Goal: Task Accomplishment & Management: Use online tool/utility

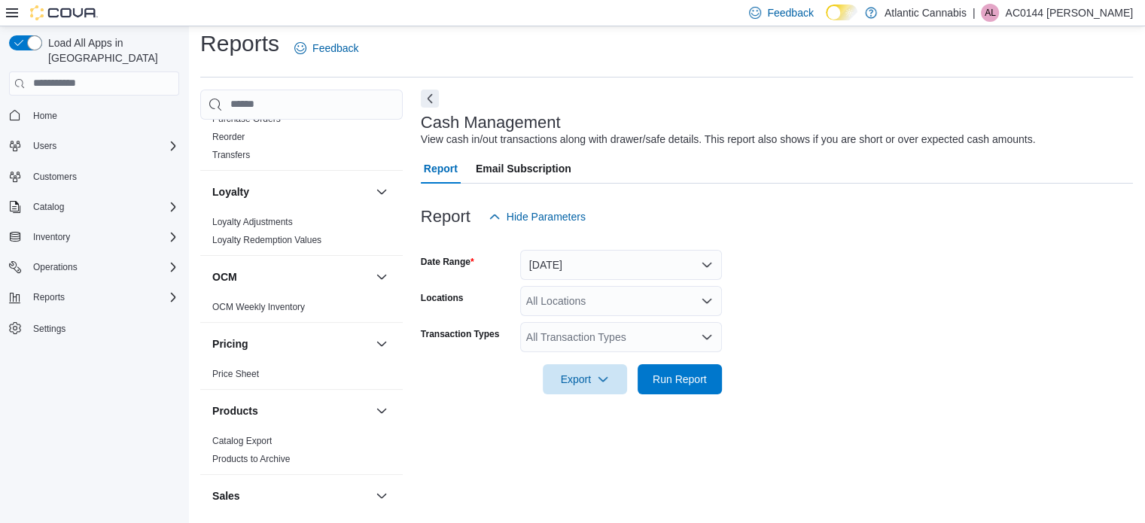
scroll to position [828, 0]
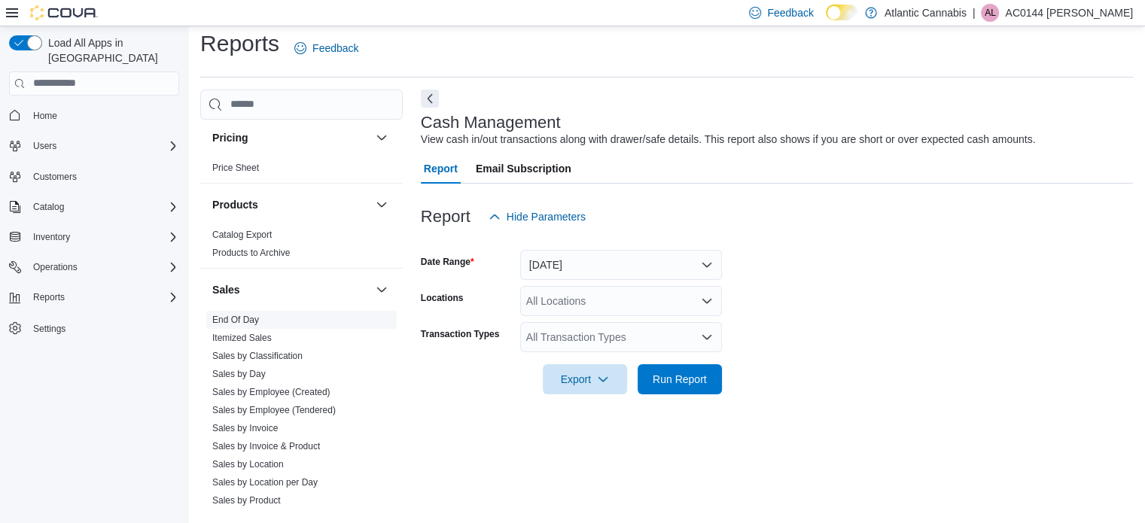
click at [241, 315] on link "End Of Day" at bounding box center [235, 320] width 47 height 11
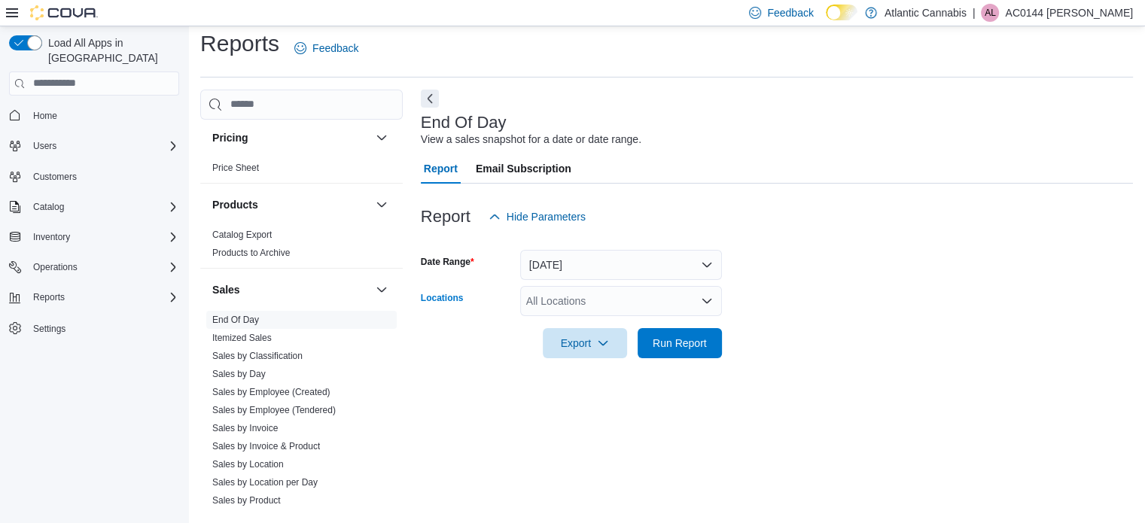
click at [670, 300] on div "All Locations" at bounding box center [621, 301] width 202 height 30
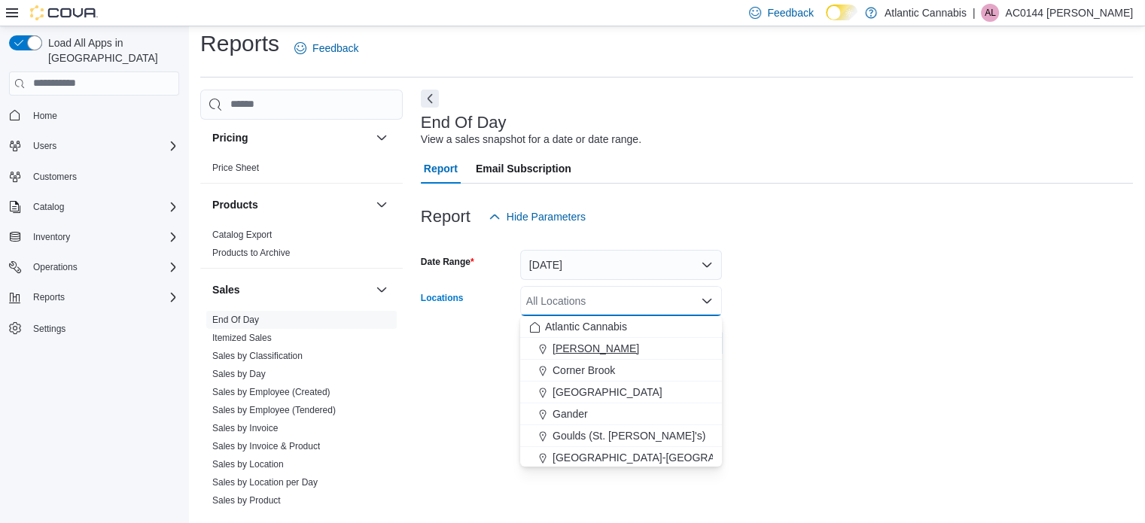
click at [596, 349] on span "[PERSON_NAME]" at bounding box center [596, 348] width 87 height 15
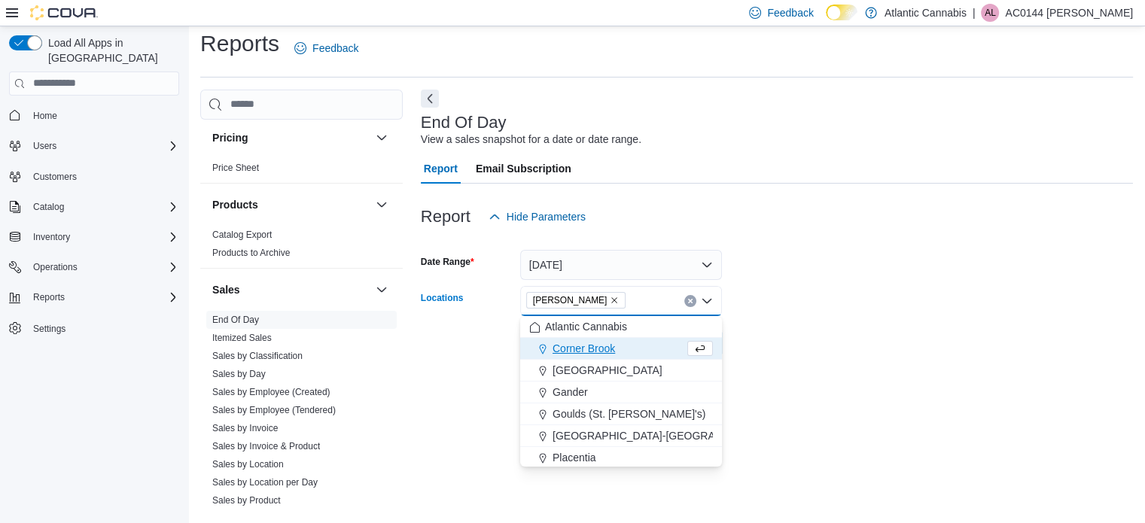
click at [810, 339] on form "Date Range Today Locations Bay Roberts Combo box. Selected. Bay Roberts. Press …" at bounding box center [777, 295] width 712 height 126
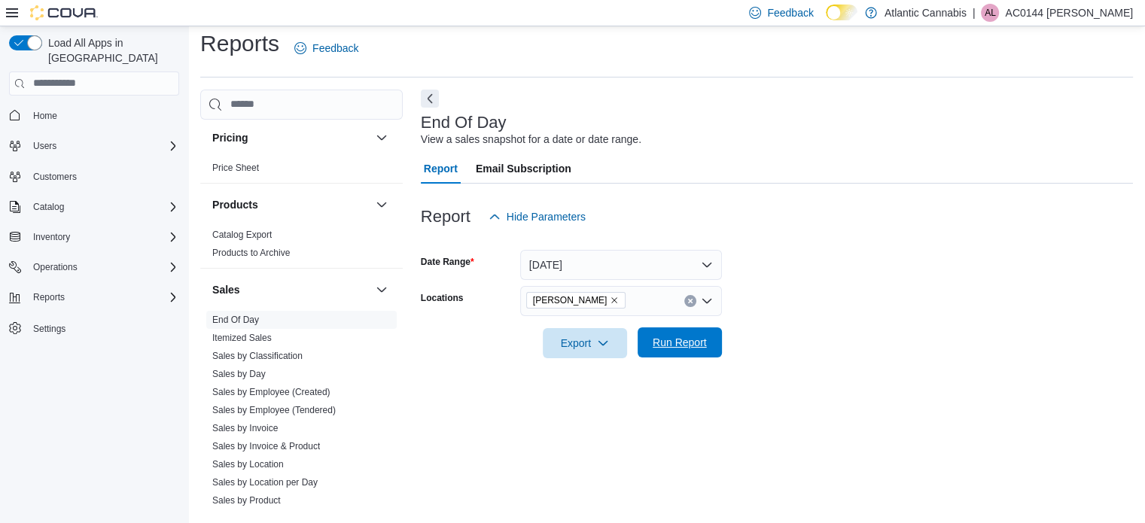
click at [705, 339] on span "Run Report" at bounding box center [680, 342] width 54 height 15
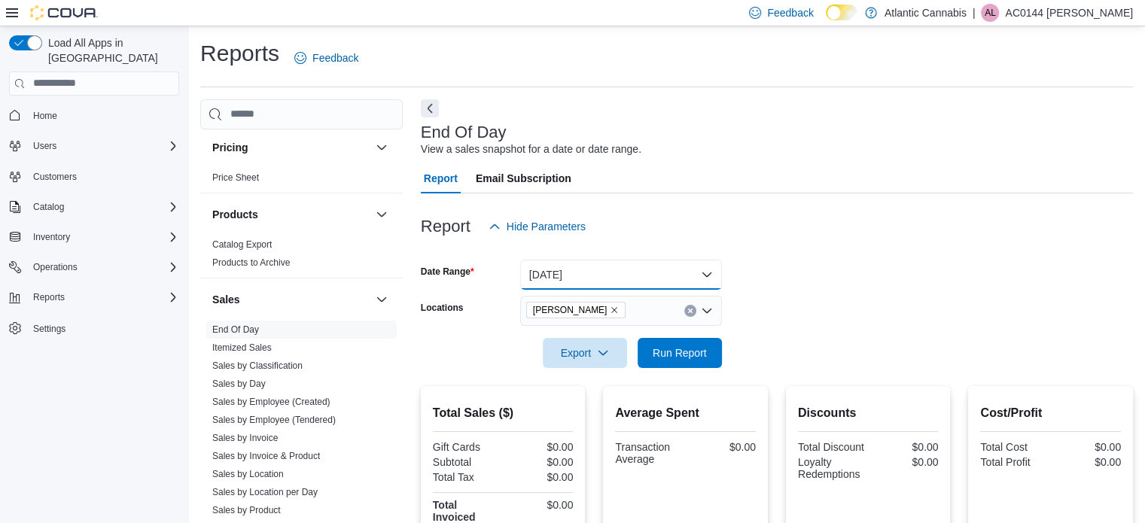
click at [647, 278] on button "Today" at bounding box center [621, 275] width 202 height 30
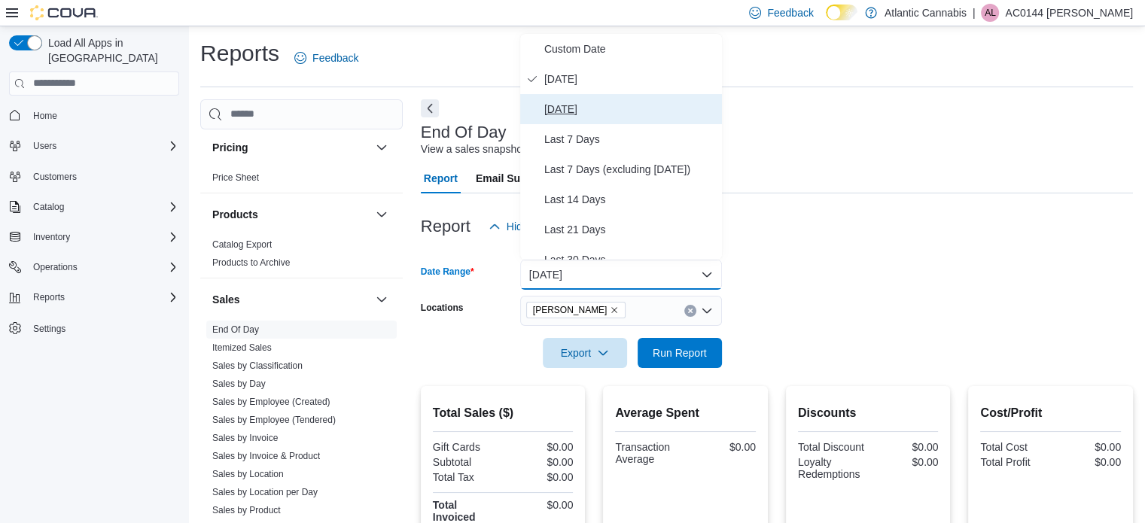
click at [586, 106] on span "[DATE]" at bounding box center [630, 109] width 172 height 18
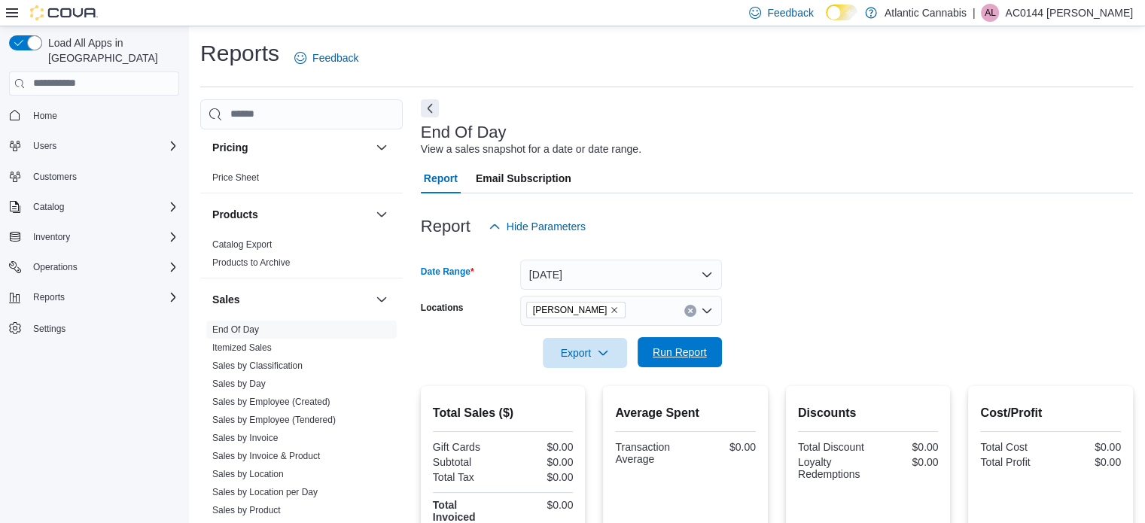
click at [676, 364] on span "Run Report" at bounding box center [680, 352] width 66 height 30
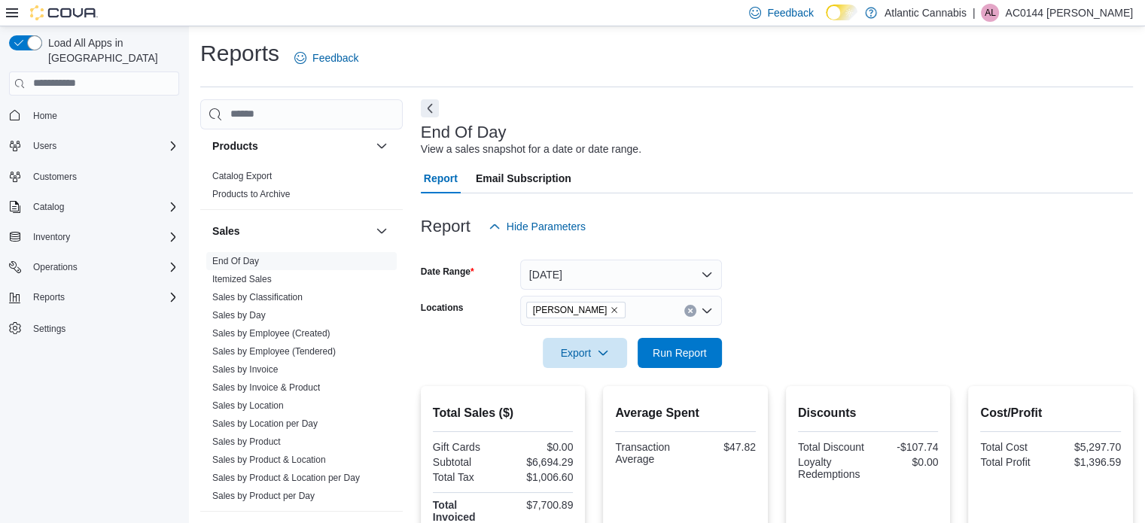
scroll to position [979, 0]
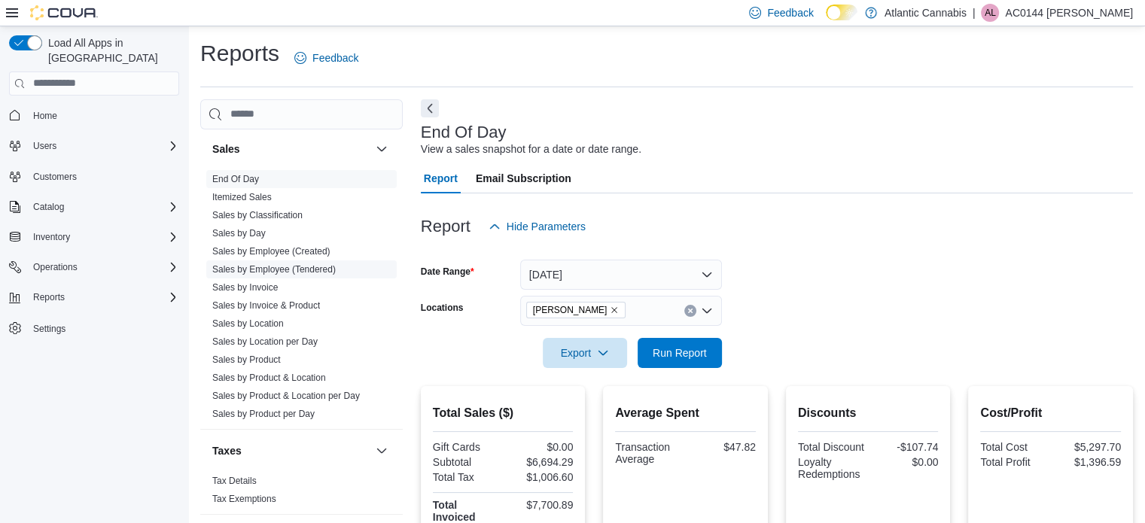
click at [301, 267] on link "Sales by Employee (Tendered)" at bounding box center [273, 269] width 123 height 11
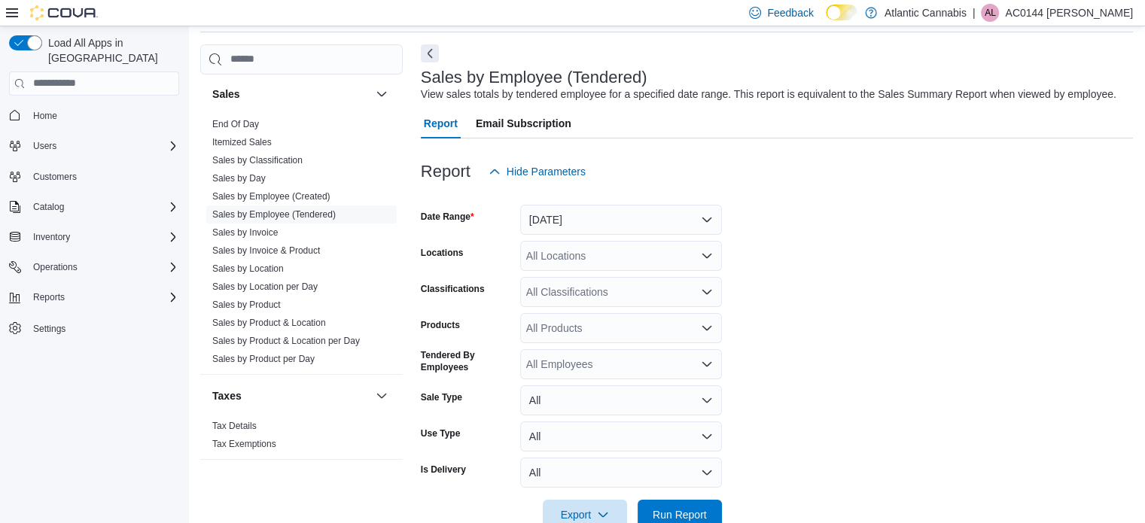
scroll to position [91, 0]
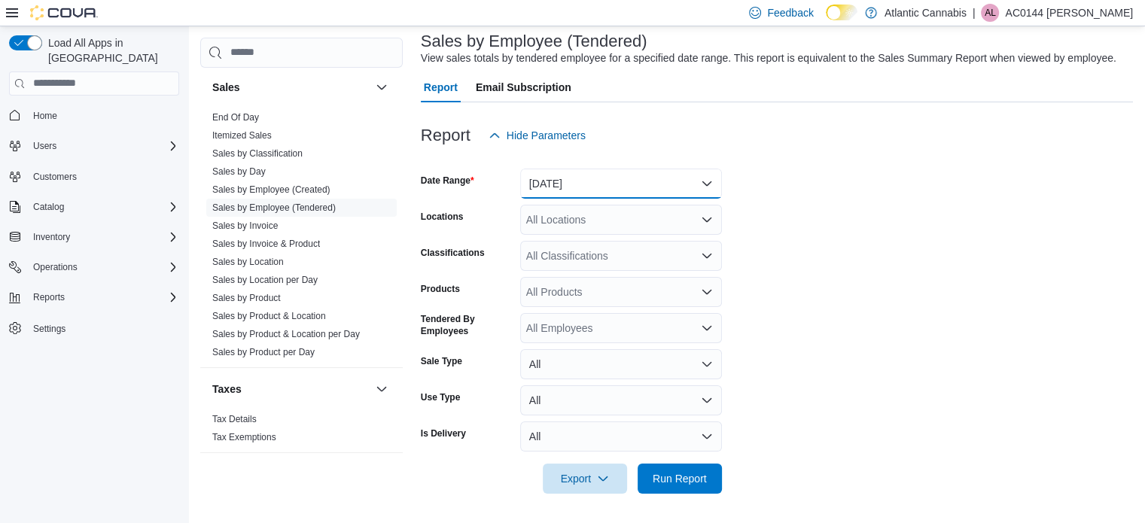
click at [579, 184] on button "[DATE]" at bounding box center [621, 184] width 202 height 30
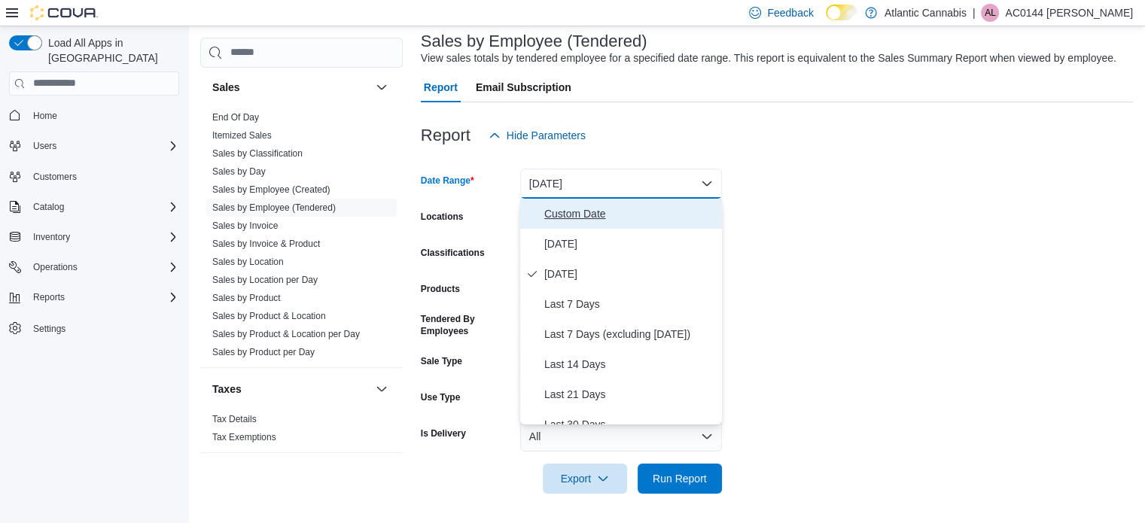
click at [559, 205] on span "Custom Date" at bounding box center [630, 214] width 172 height 18
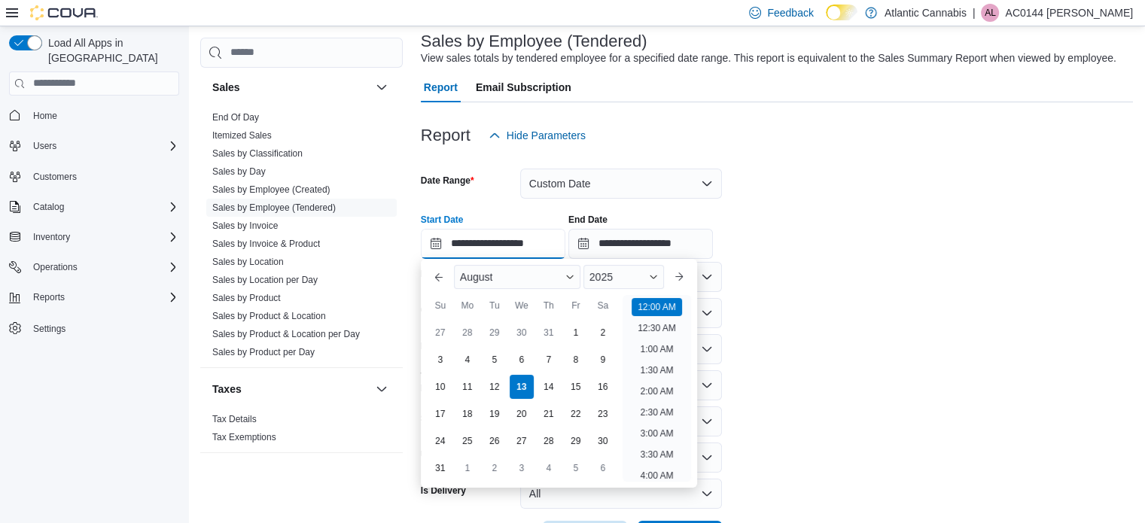
click at [438, 244] on input "**********" at bounding box center [493, 244] width 145 height 30
click at [596, 331] on div "2" at bounding box center [602, 332] width 26 height 26
type input "**********"
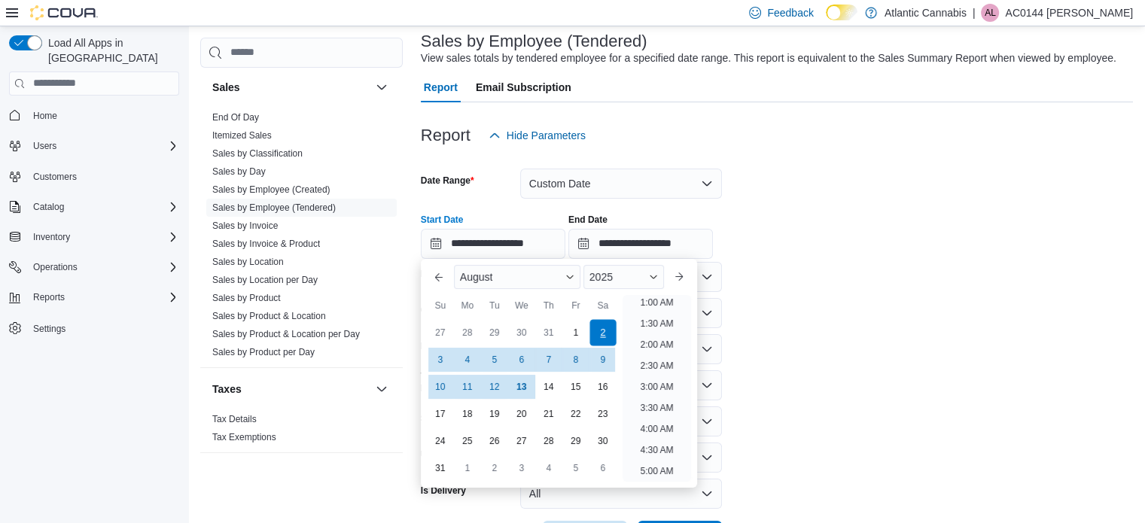
scroll to position [3, 0]
click at [900, 331] on form "**********" at bounding box center [777, 351] width 712 height 401
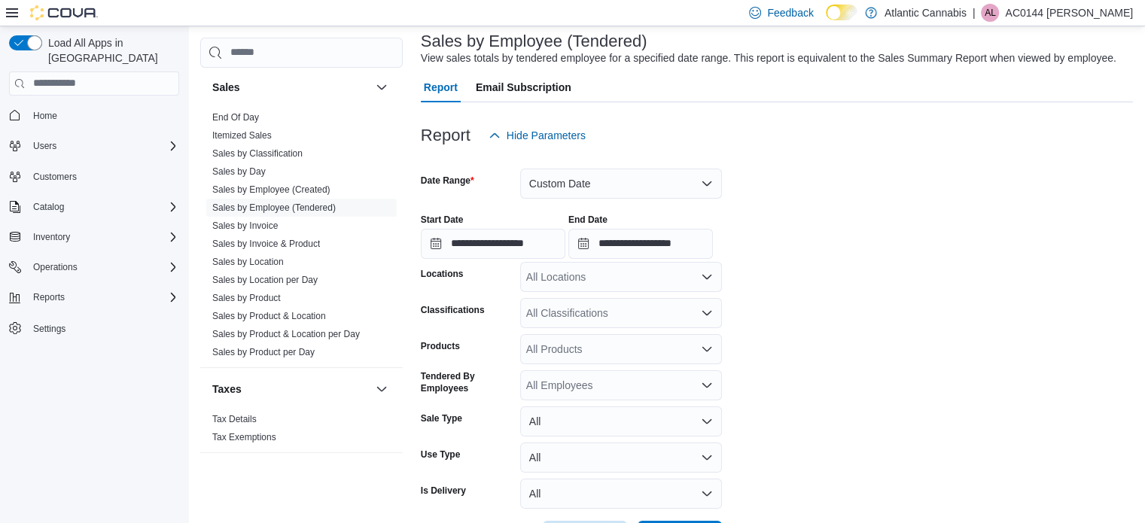
click at [593, 346] on div "All Products" at bounding box center [621, 349] width 202 height 30
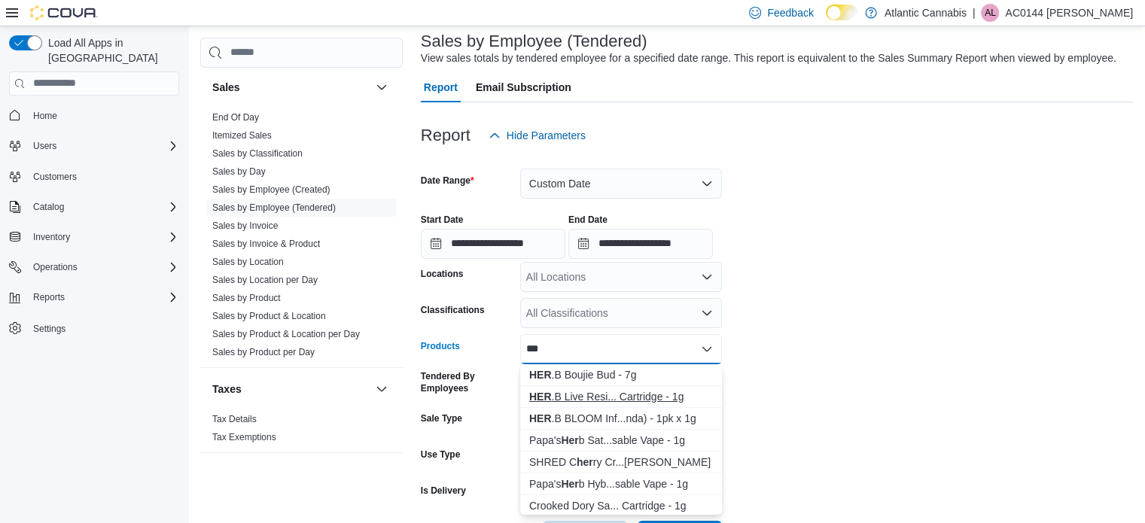
type input "***"
click at [648, 394] on div "HER .B Live Resi... Cartridge - 1g" at bounding box center [621, 396] width 184 height 15
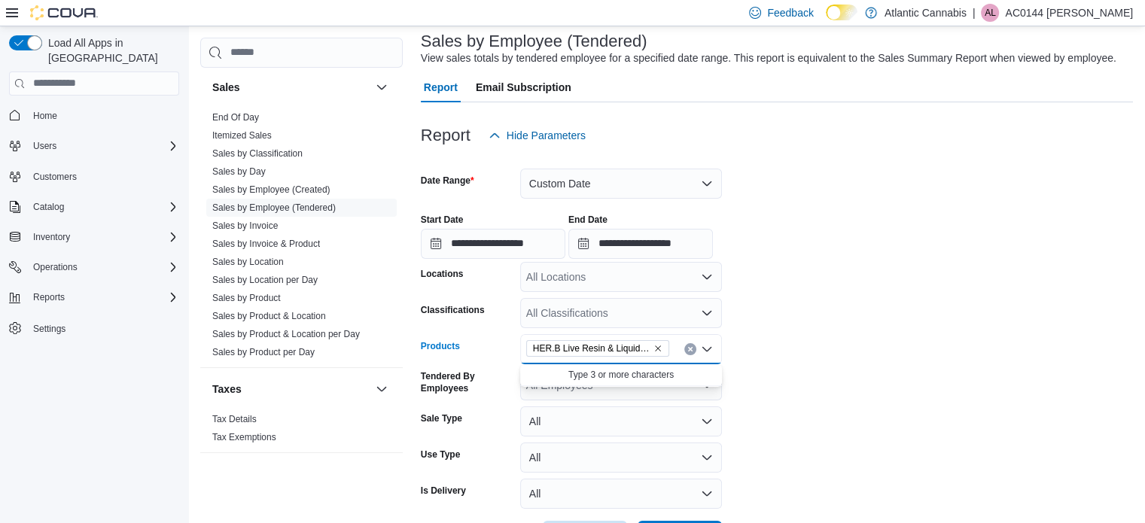
click at [941, 394] on form "**********" at bounding box center [777, 351] width 712 height 401
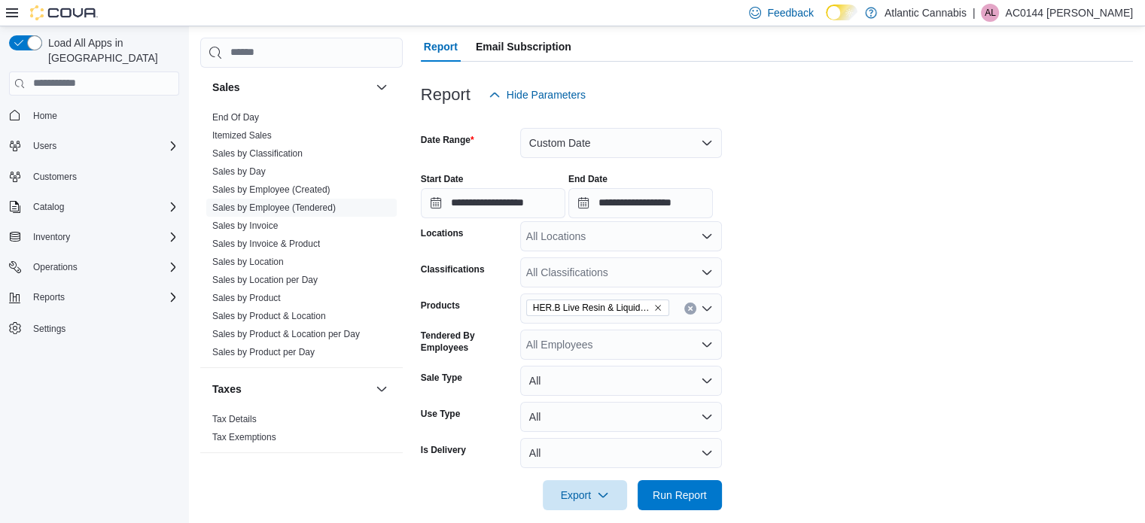
scroll to position [148, 0]
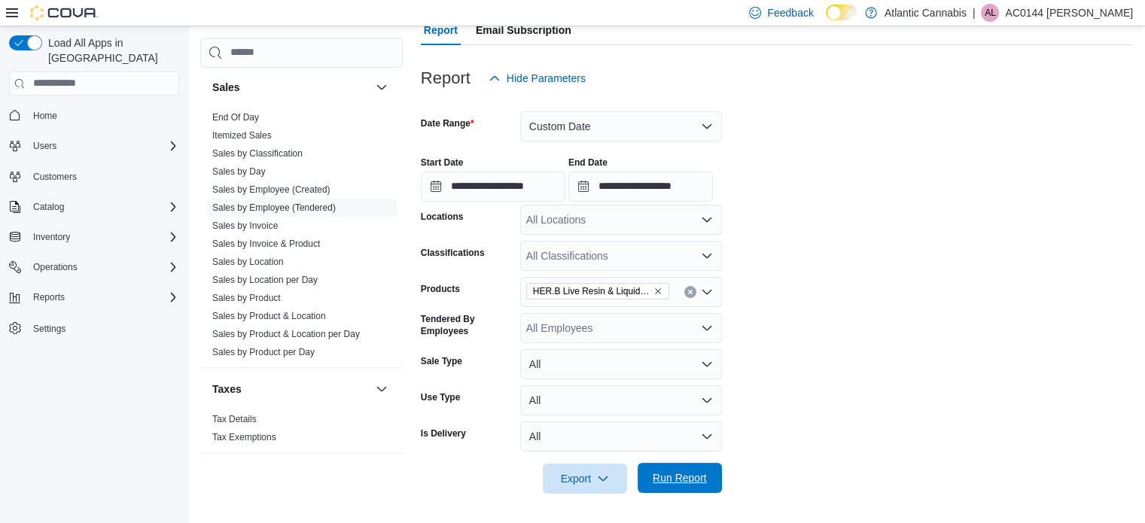
click at [687, 484] on span "Run Report" at bounding box center [680, 478] width 54 height 15
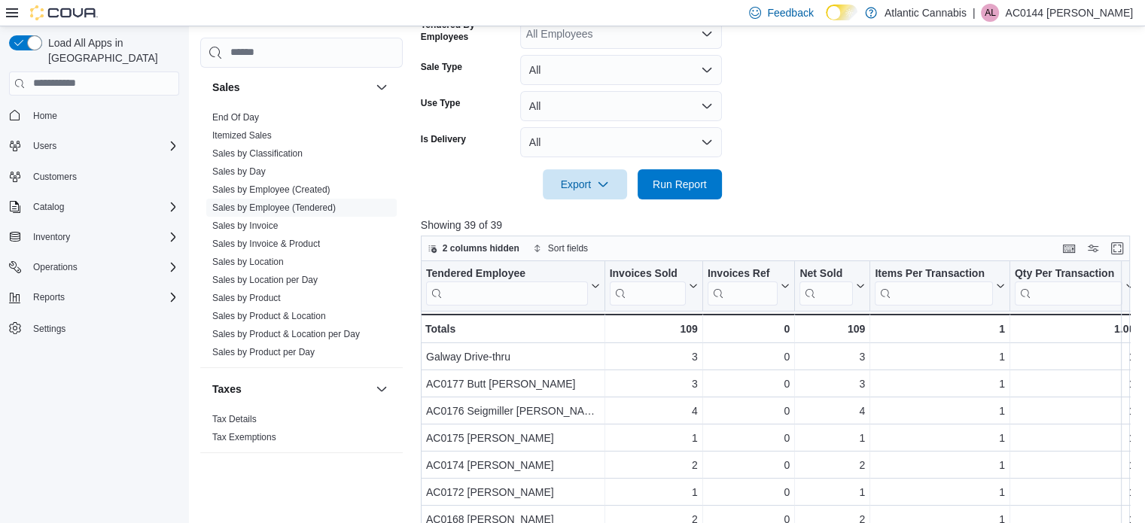
scroll to position [449, 0]
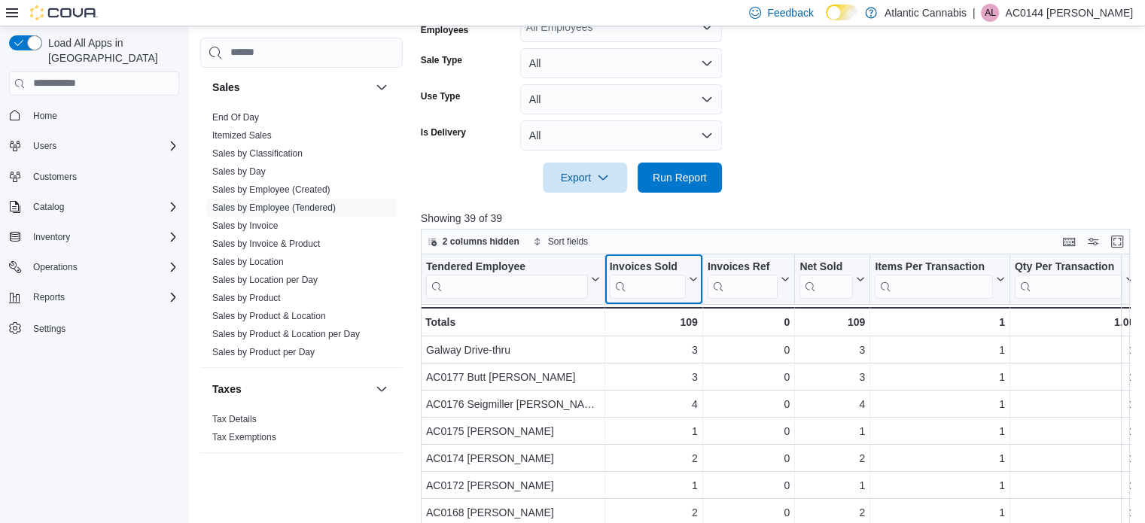
click at [690, 276] on icon at bounding box center [692, 279] width 12 height 9
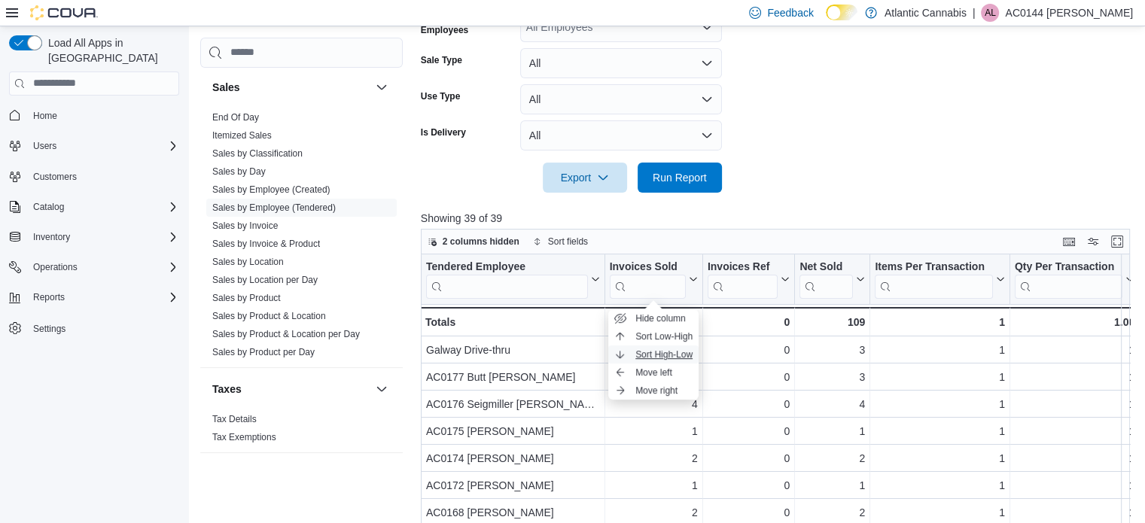
click at [677, 354] on span "Sort High-Low" at bounding box center [663, 355] width 57 height 12
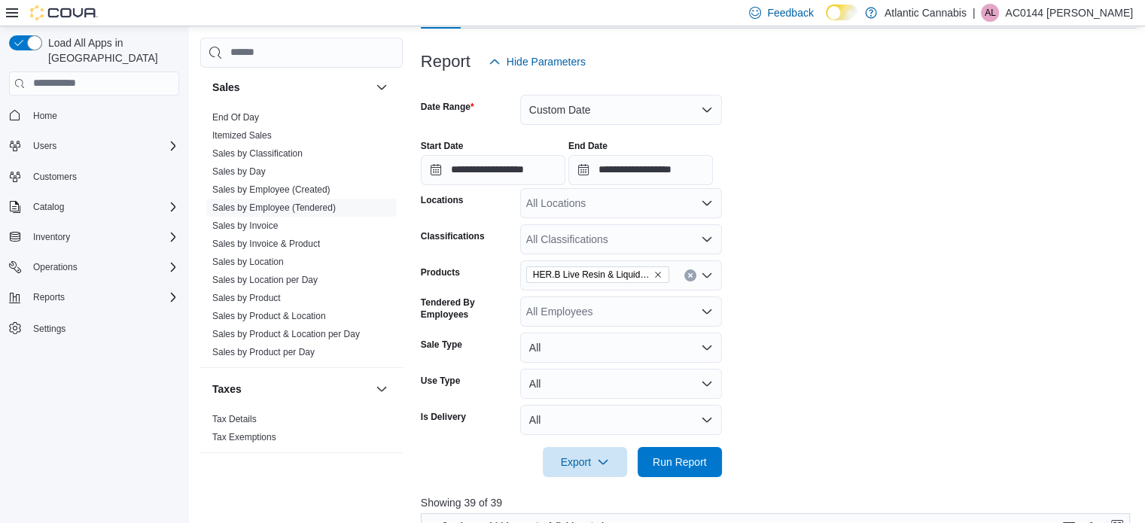
scroll to position [148, 0]
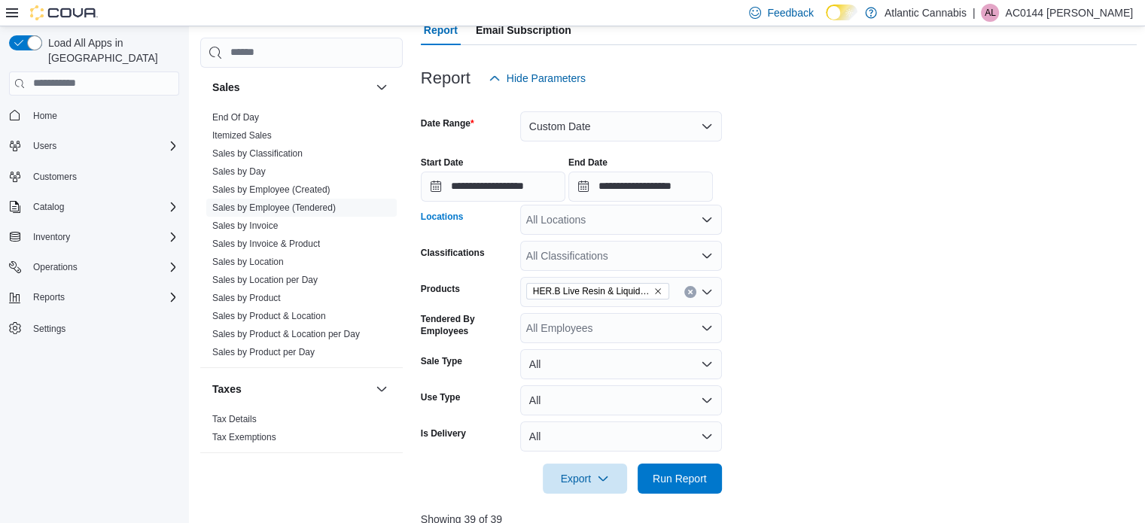
click at [647, 216] on div "All Locations" at bounding box center [621, 220] width 202 height 30
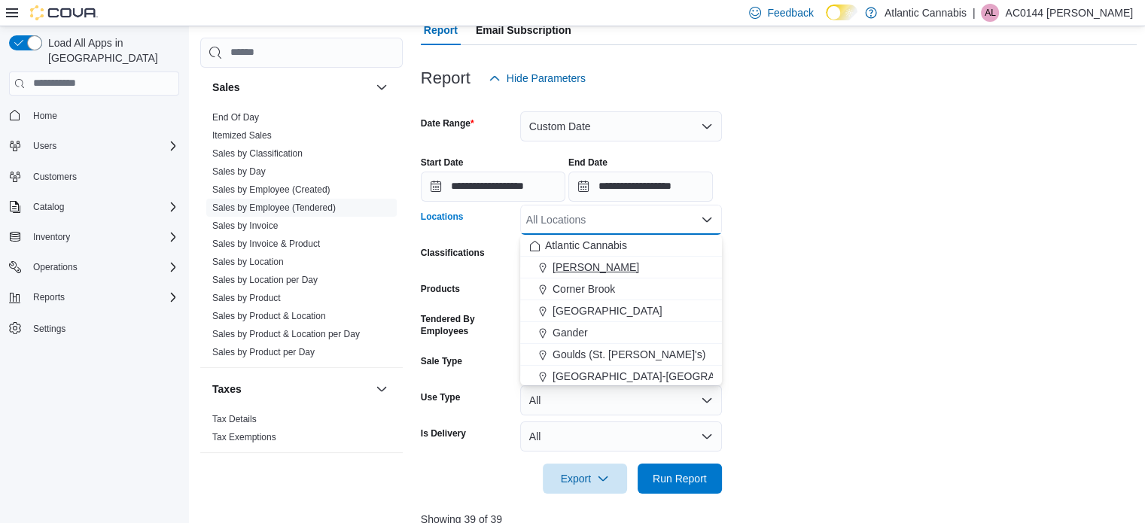
click at [601, 268] on span "[PERSON_NAME]" at bounding box center [596, 267] width 87 height 15
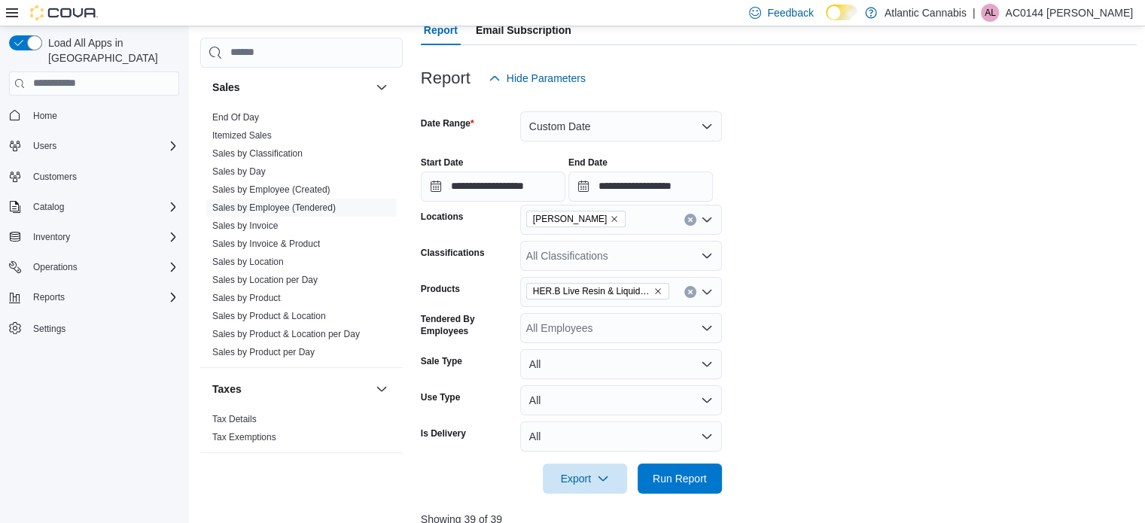
click at [905, 315] on form "**********" at bounding box center [779, 293] width 717 height 401
click at [678, 471] on span "Run Report" at bounding box center [680, 478] width 54 height 15
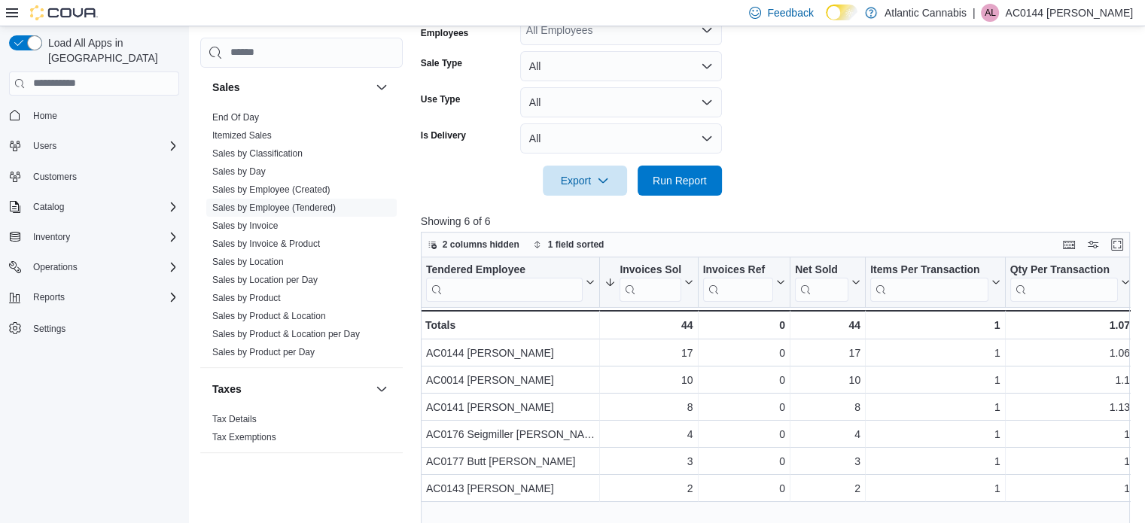
scroll to position [374, 0]
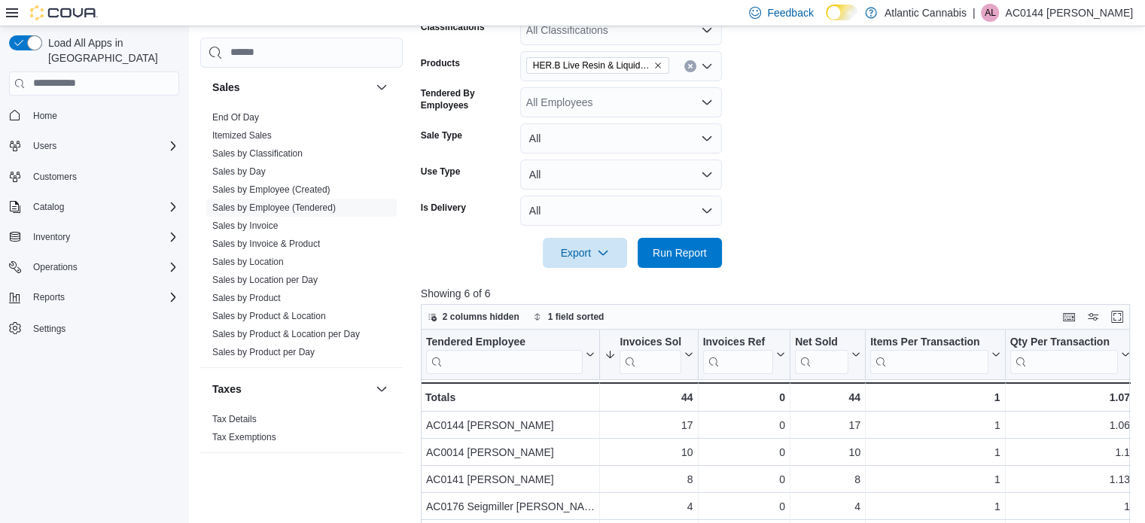
click at [675, 70] on input "Products" at bounding box center [676, 66] width 2 height 18
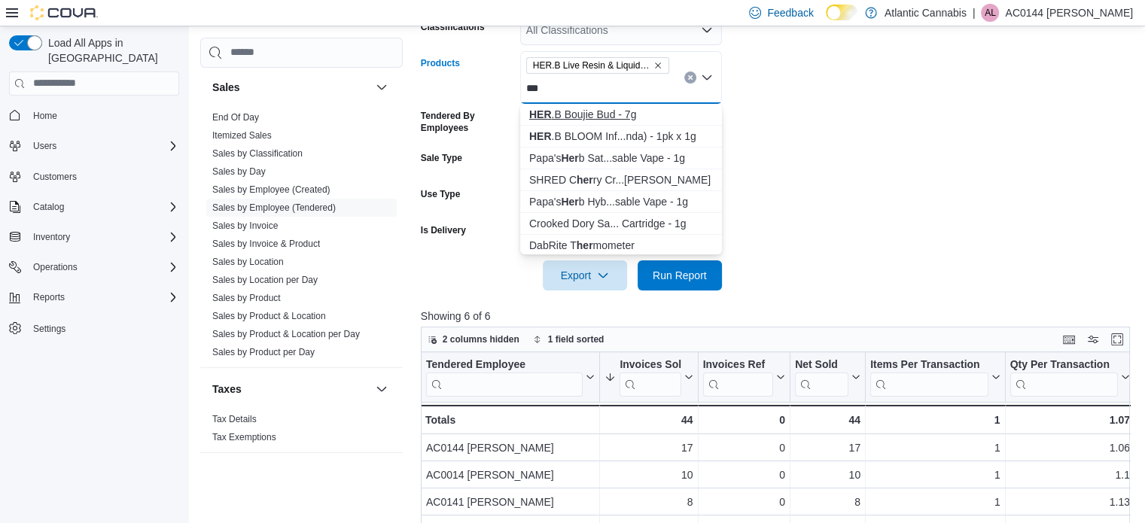
type input "***"
click at [623, 112] on div "HER .B Boujie Bud - 7g" at bounding box center [621, 114] width 184 height 15
type input "***"
click at [623, 112] on div "HER .B BLOOM Inf...nda) - 1pk x 1g" at bounding box center [621, 114] width 184 height 15
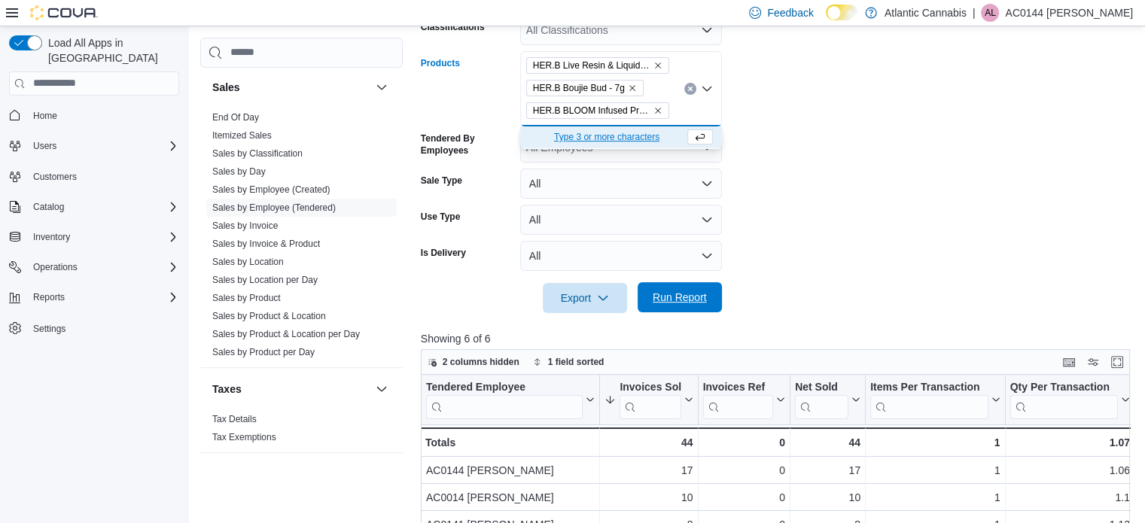
click at [699, 294] on span "Run Report" at bounding box center [680, 297] width 54 height 15
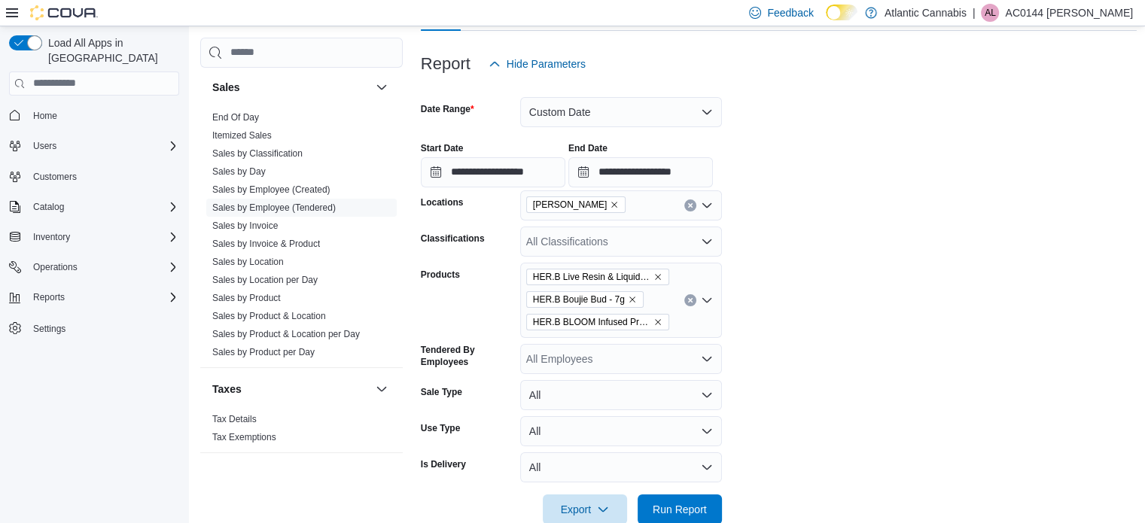
scroll to position [148, 0]
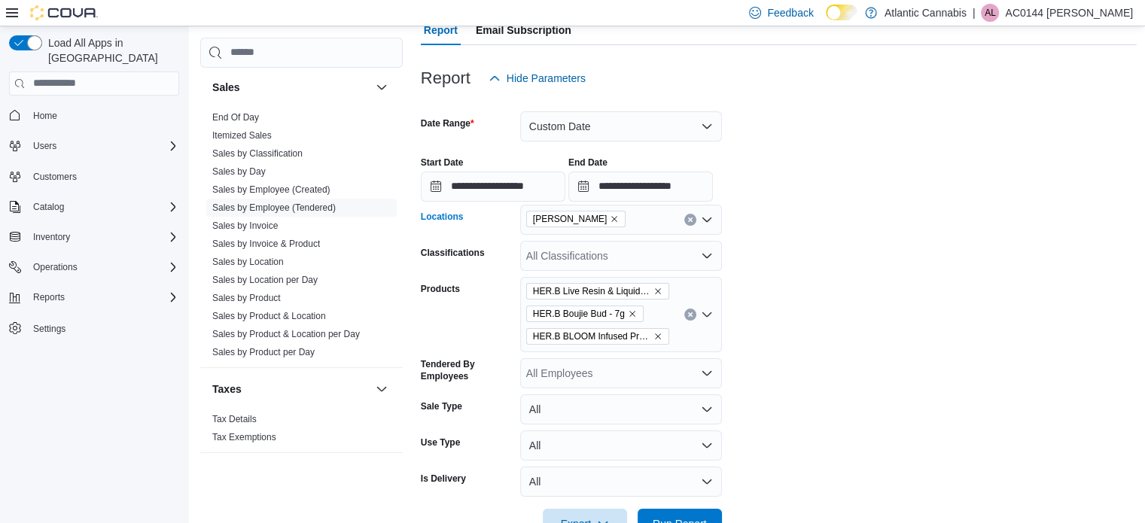
click at [610, 215] on icon "Remove Bay Roberts from selection in this group" at bounding box center [614, 219] width 9 height 9
click at [783, 242] on form "**********" at bounding box center [779, 316] width 717 height 446
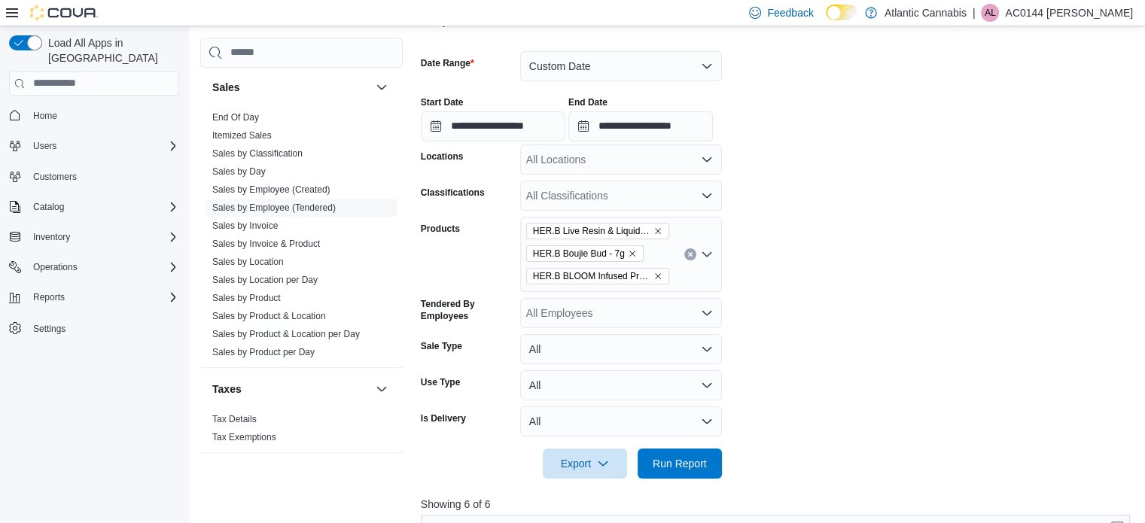
scroll to position [299, 0]
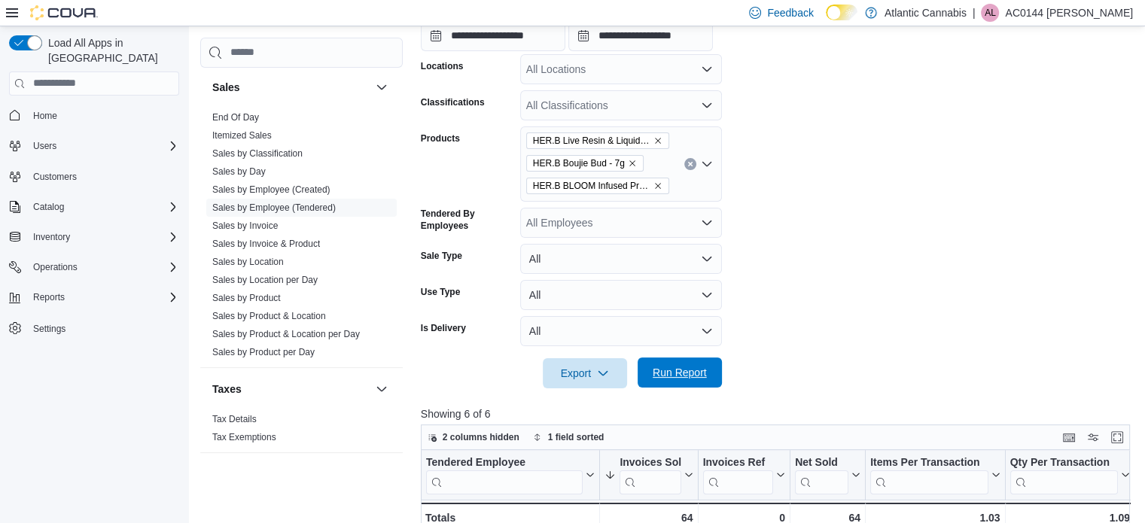
click at [697, 376] on span "Run Report" at bounding box center [680, 372] width 54 height 15
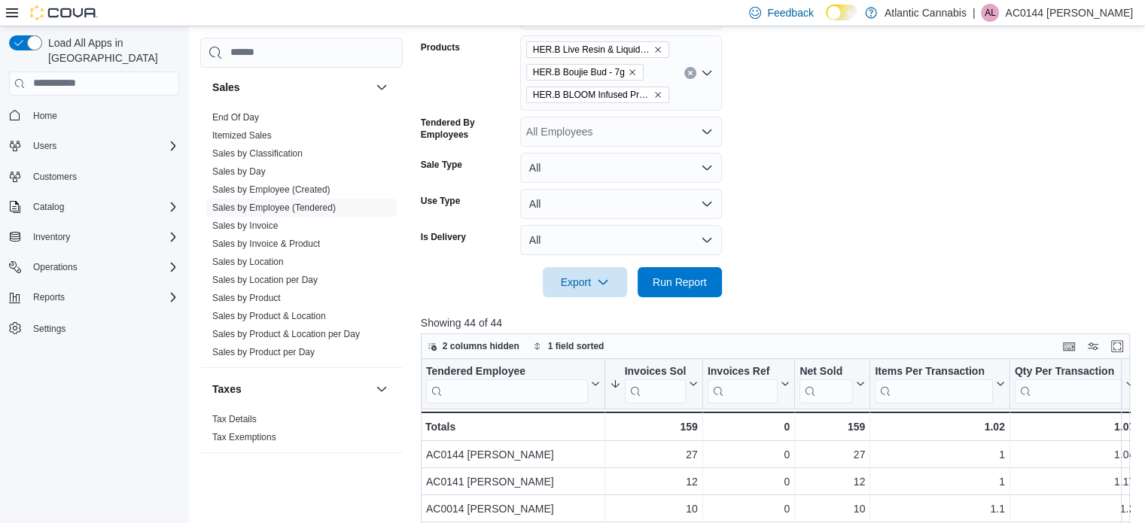
scroll to position [224, 0]
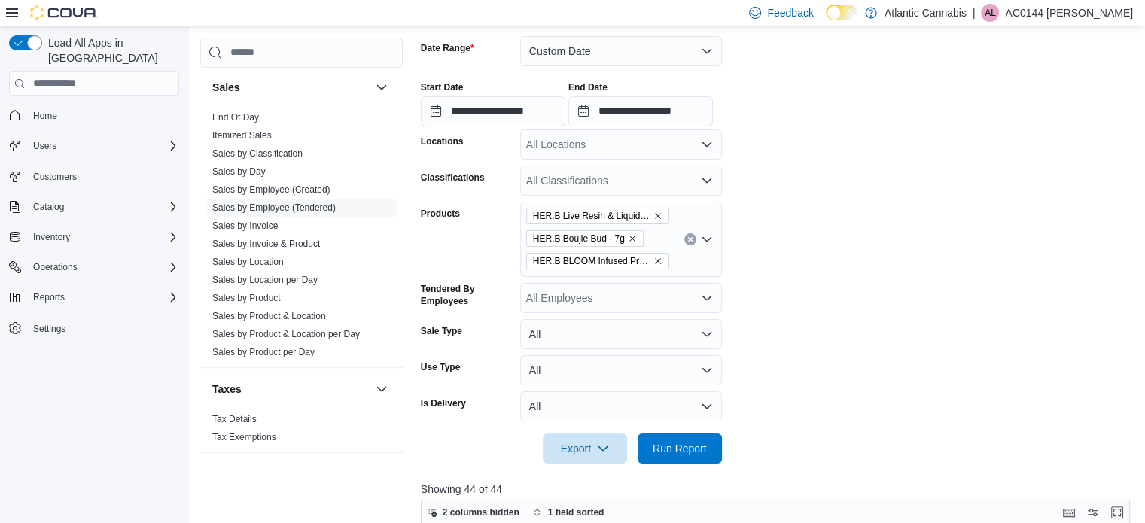
click at [688, 234] on button "Clear input" at bounding box center [690, 239] width 12 height 12
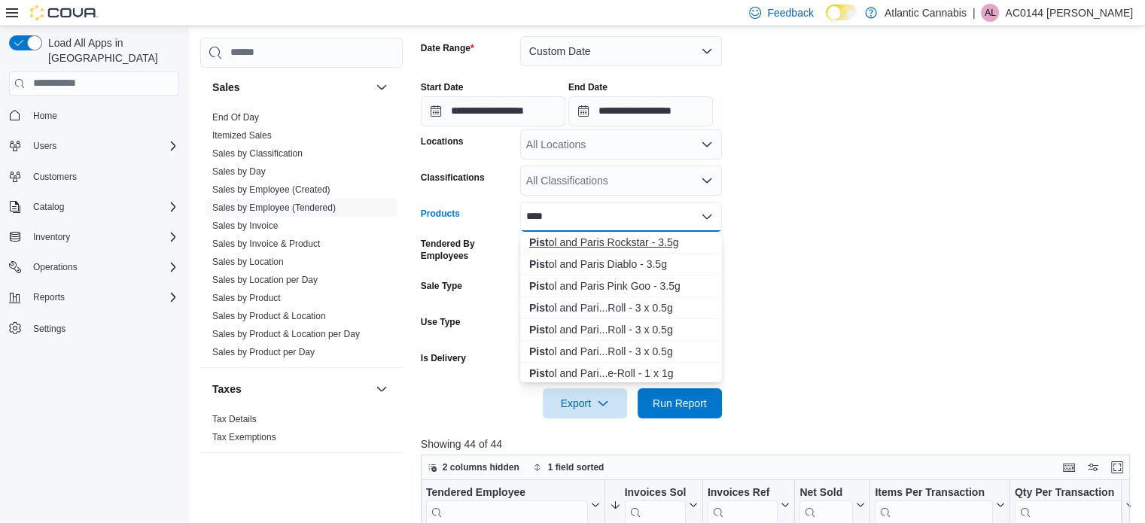
type input "****"
click at [632, 232] on button "Pist ol and Paris Rockstar - 3.5g" at bounding box center [621, 243] width 202 height 22
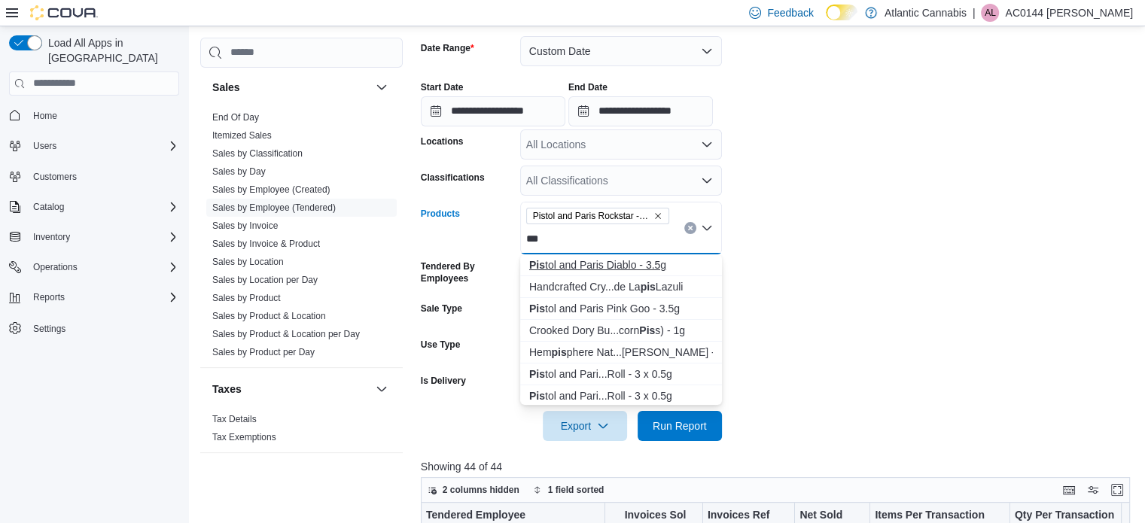
type input "***"
click at [645, 267] on div "Pis tol and Paris Diablo - 3.5g" at bounding box center [621, 264] width 184 height 15
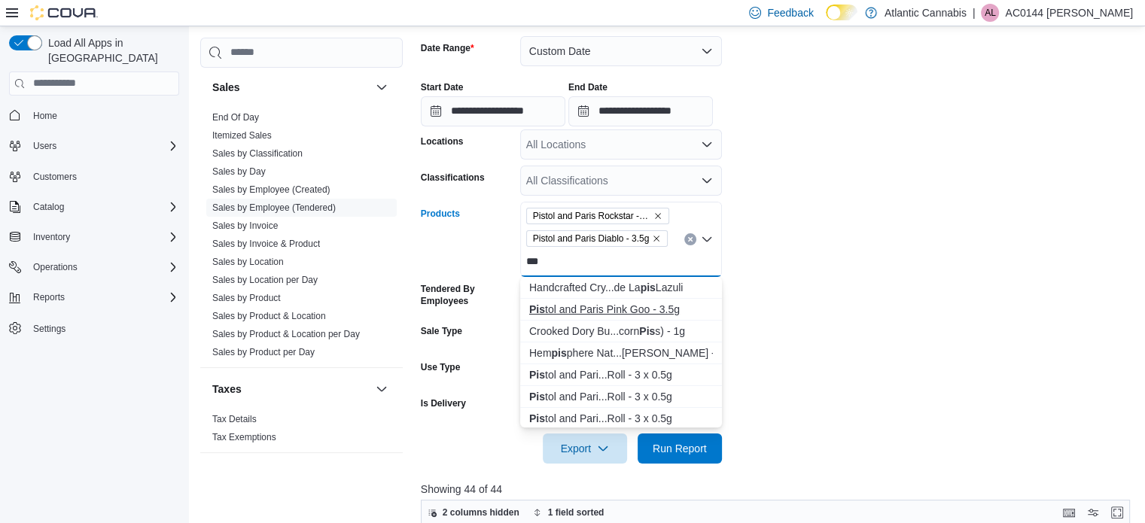
type input "***"
click at [638, 306] on div "Pis tol and Paris Pink Goo - 3.5g" at bounding box center [621, 309] width 184 height 15
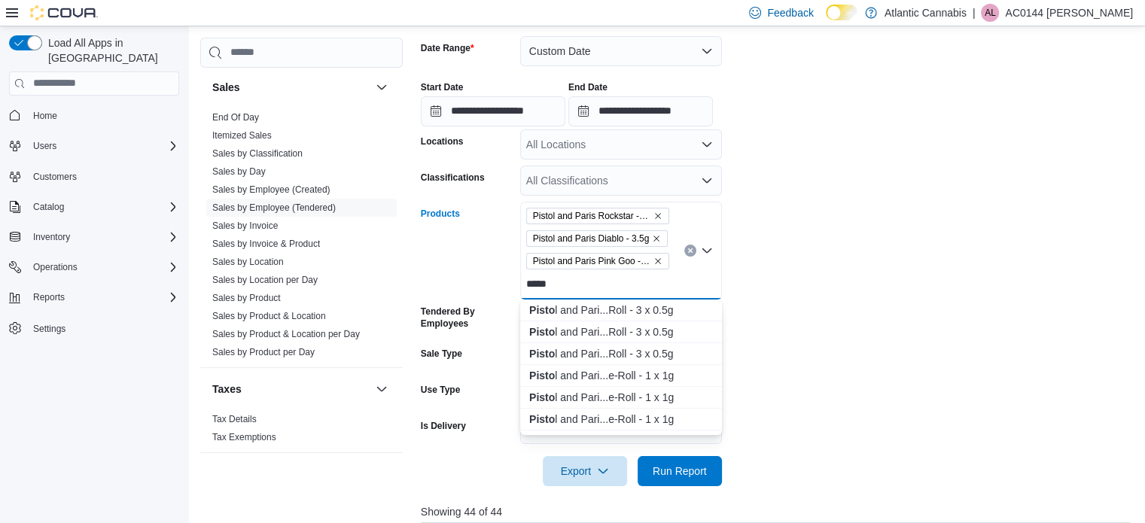
type input "*****"
click at [638, 306] on div "Pisto l and Pari...Roll - 3 x 0.5g" at bounding box center [621, 310] width 184 height 15
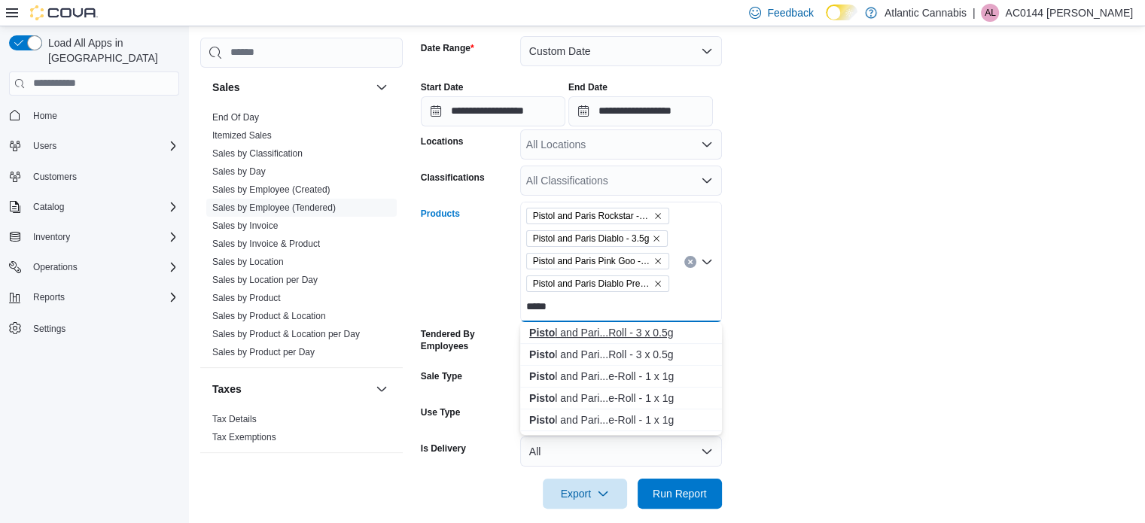
type input "*****"
click at [638, 327] on div "Pisto l and Pari...Roll - 3 x 0.5g" at bounding box center [621, 332] width 184 height 15
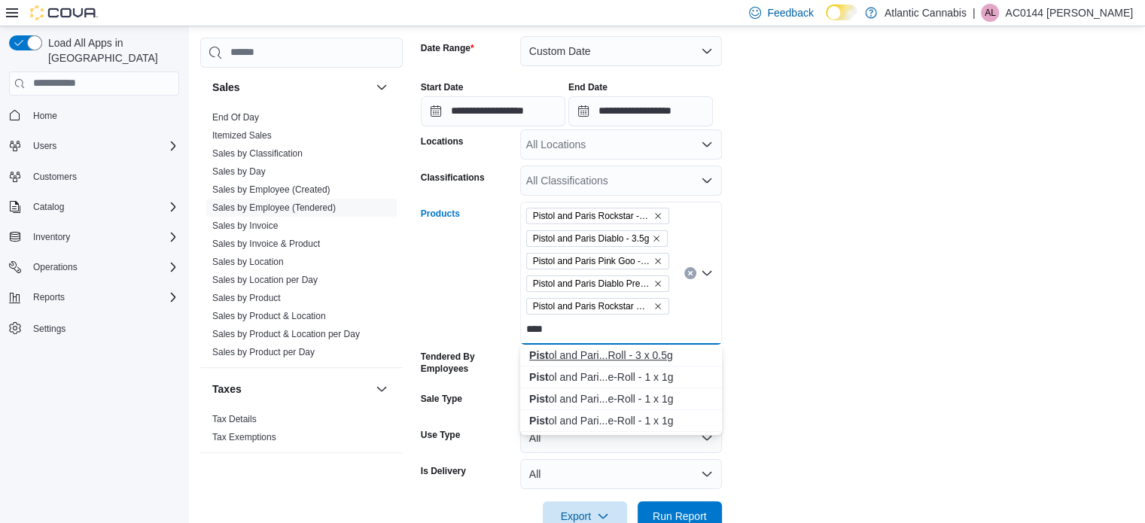
type input "****"
click at [629, 360] on div "Pist ol and Pari...Roll - 3 x 0.5g" at bounding box center [621, 355] width 184 height 15
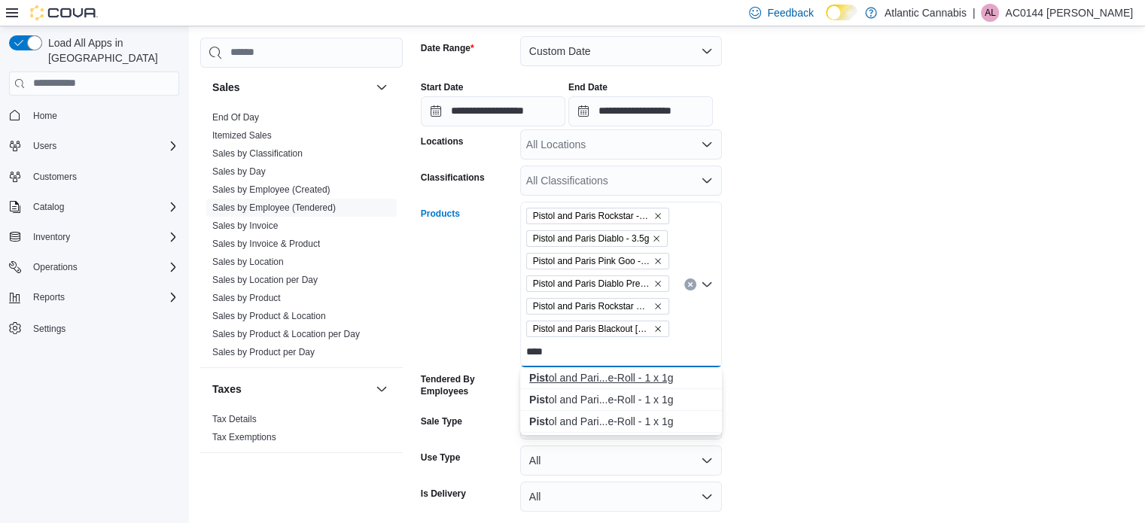
type input "****"
click at [637, 370] on div "Pist ol and Pari...e-Roll - 1 x 1g" at bounding box center [621, 377] width 184 height 15
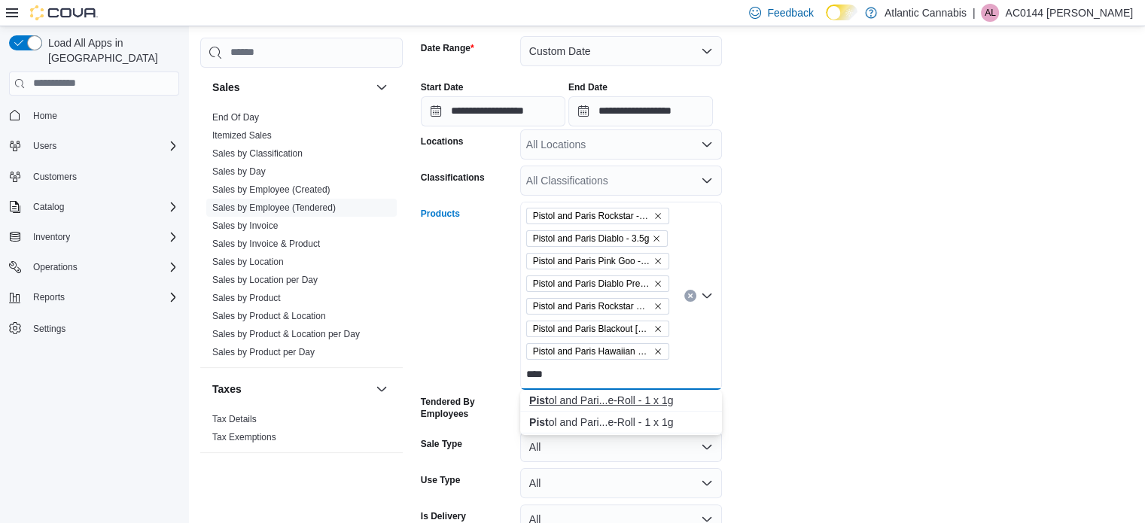
type input "****"
click at [640, 391] on button "Pist ol and Pari...e-Roll - 1 x 1g" at bounding box center [621, 401] width 202 height 22
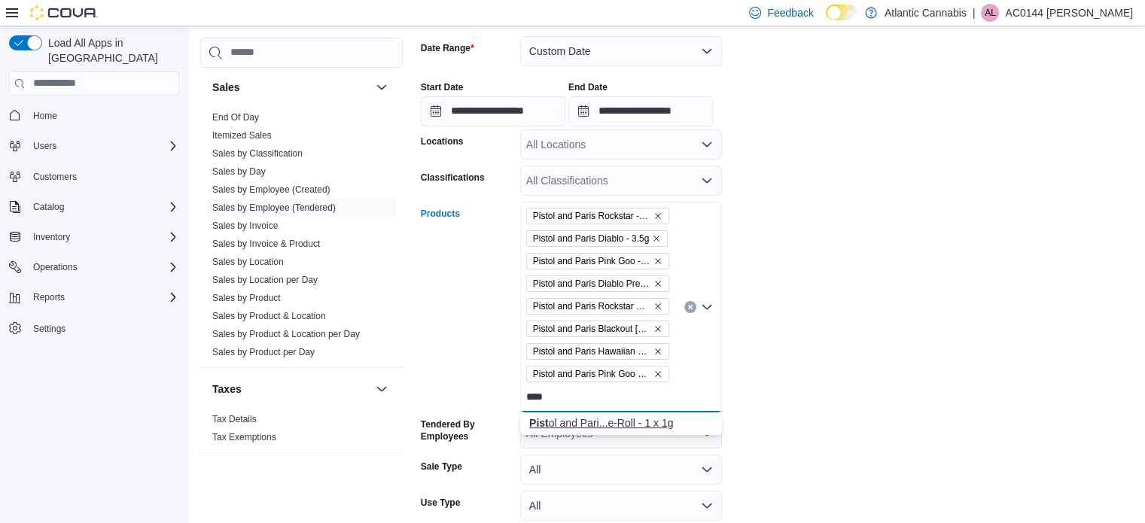
type input "****"
click at [653, 418] on div "Pist ol and Pari...e-Roll - 1 x 1g" at bounding box center [621, 423] width 184 height 15
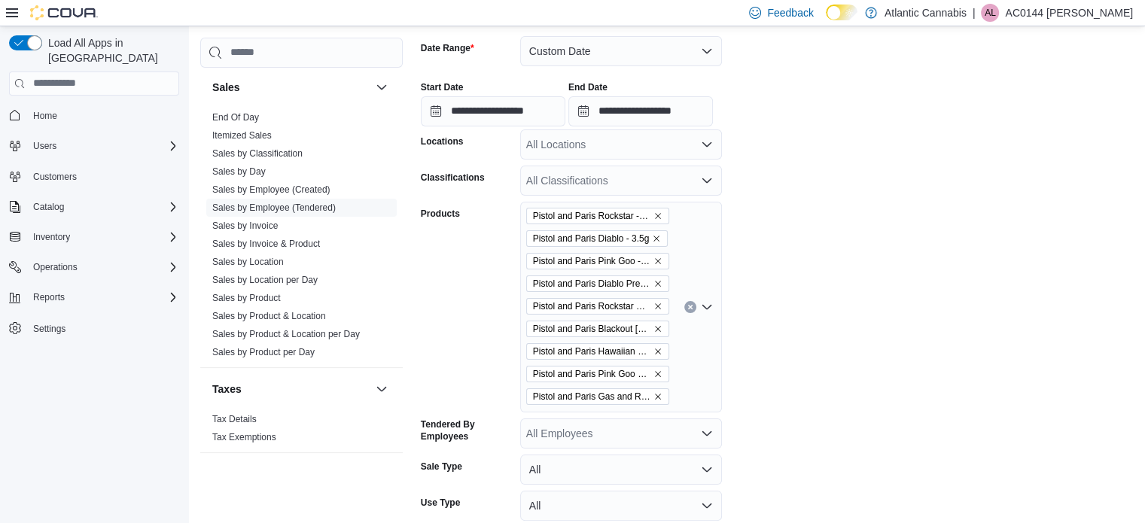
click at [837, 391] on form "**********" at bounding box center [779, 308] width 717 height 581
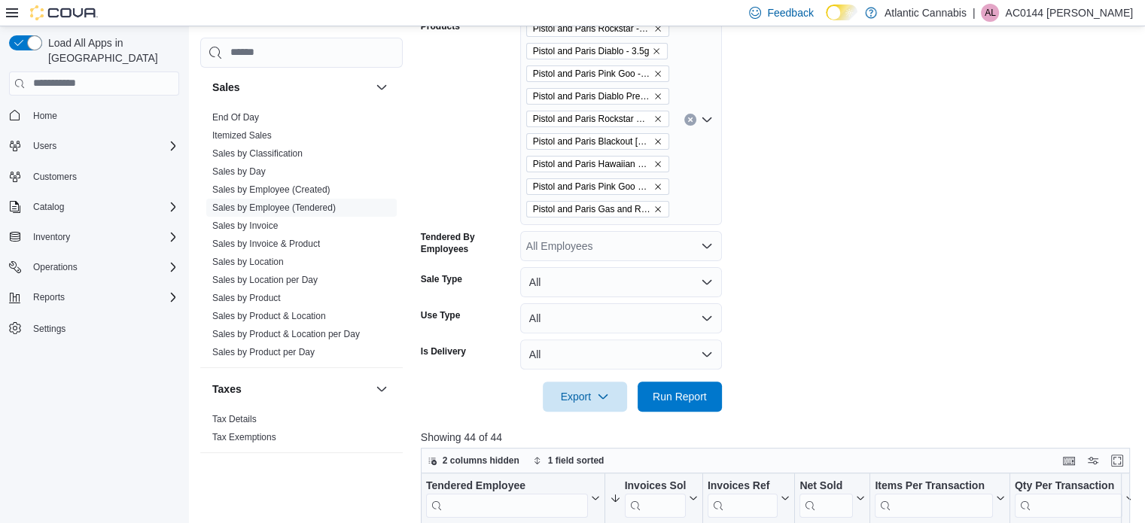
scroll to position [449, 0]
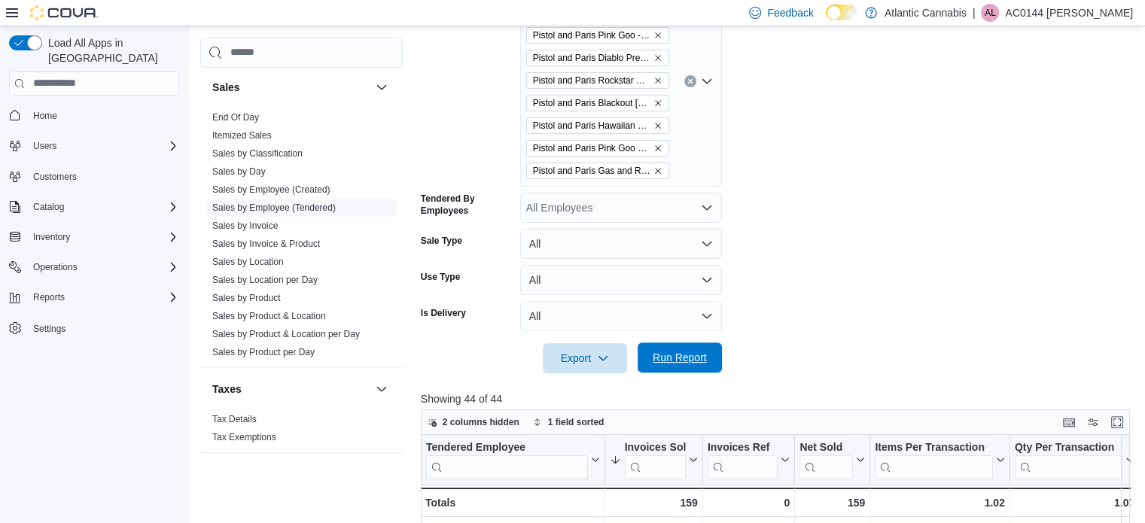
click at [709, 359] on span "Run Report" at bounding box center [680, 358] width 66 height 30
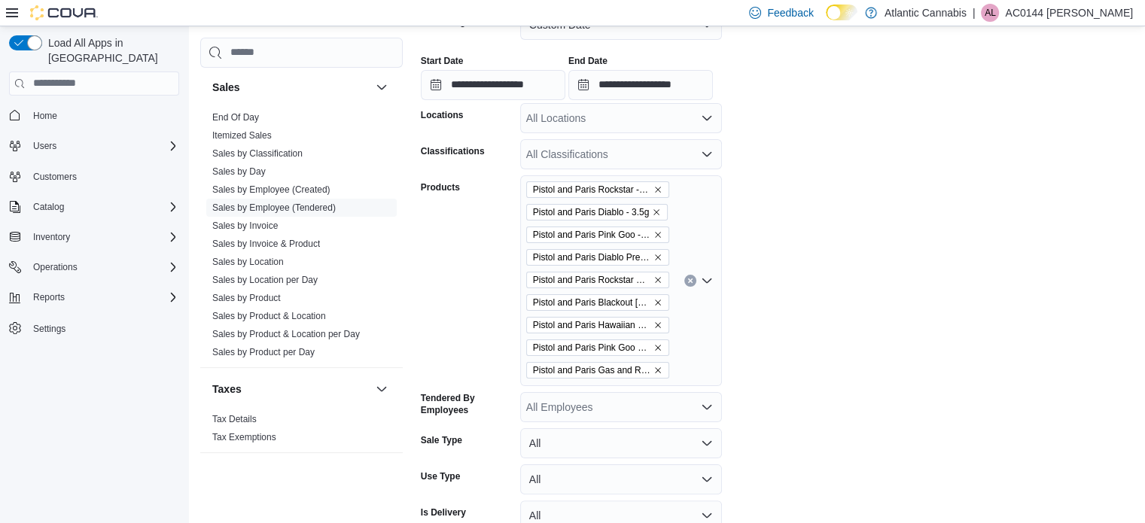
scroll to position [224, 0]
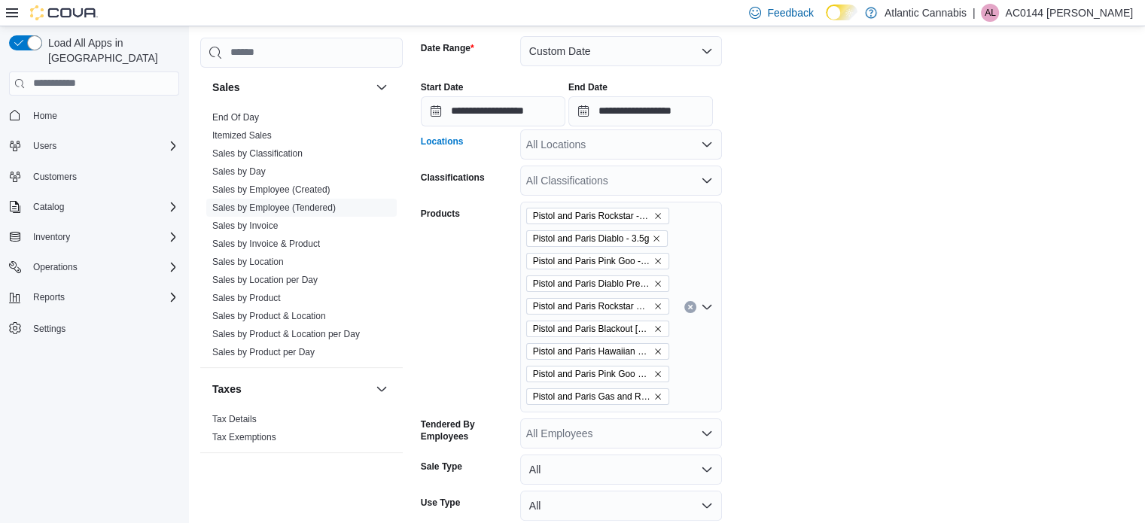
click at [605, 147] on div "All Locations" at bounding box center [621, 144] width 202 height 30
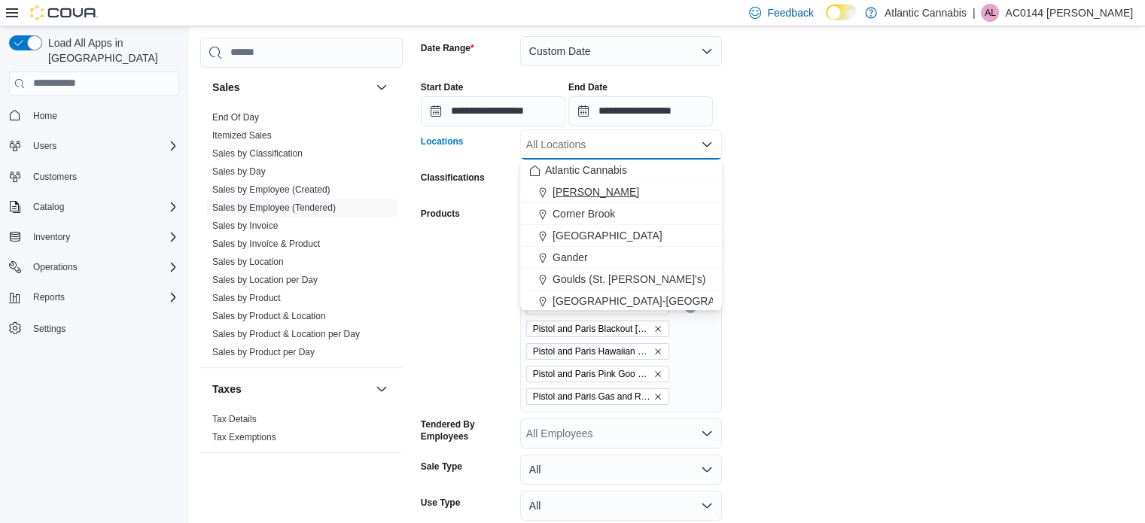
click at [567, 188] on span "[PERSON_NAME]" at bounding box center [596, 191] width 87 height 15
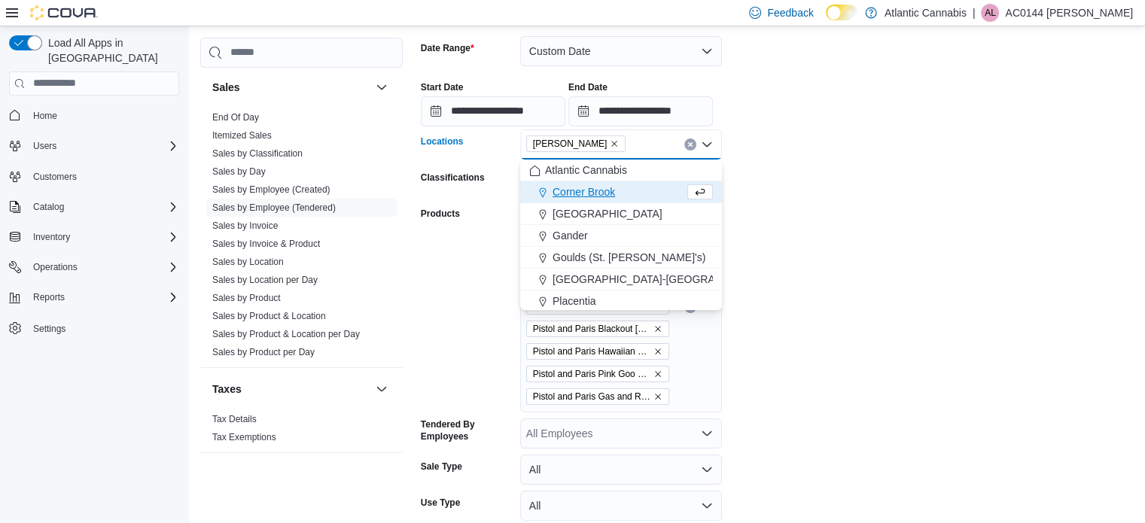
click at [816, 207] on form "**********" at bounding box center [779, 308] width 717 height 581
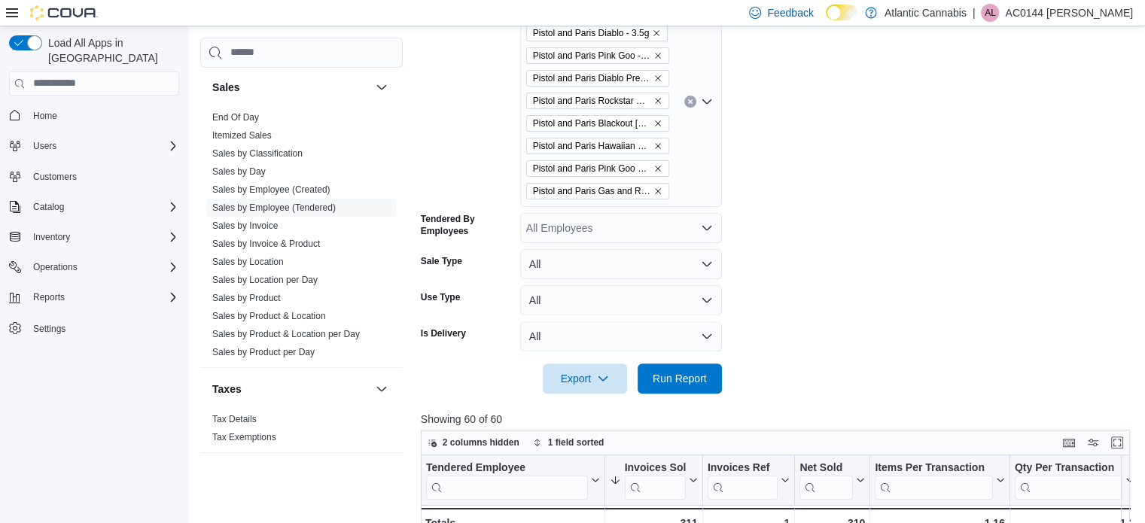
scroll to position [449, 0]
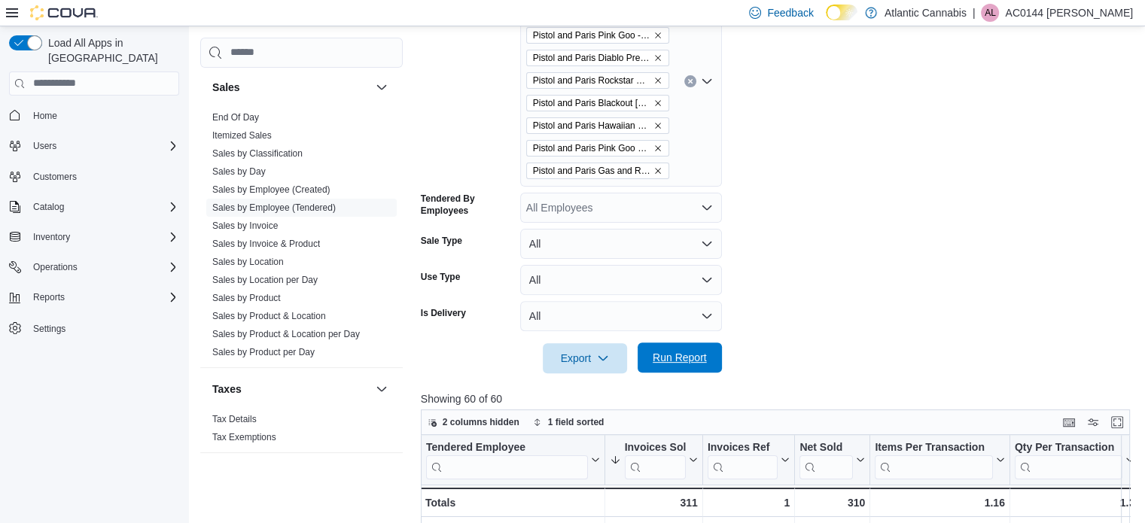
click at [666, 358] on span "Run Report" at bounding box center [680, 357] width 54 height 15
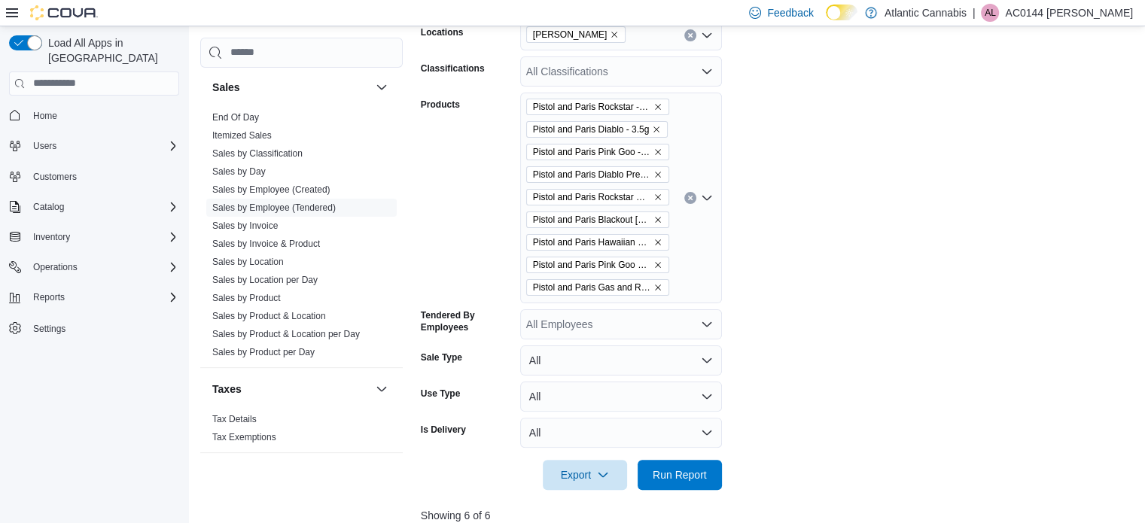
scroll to position [148, 0]
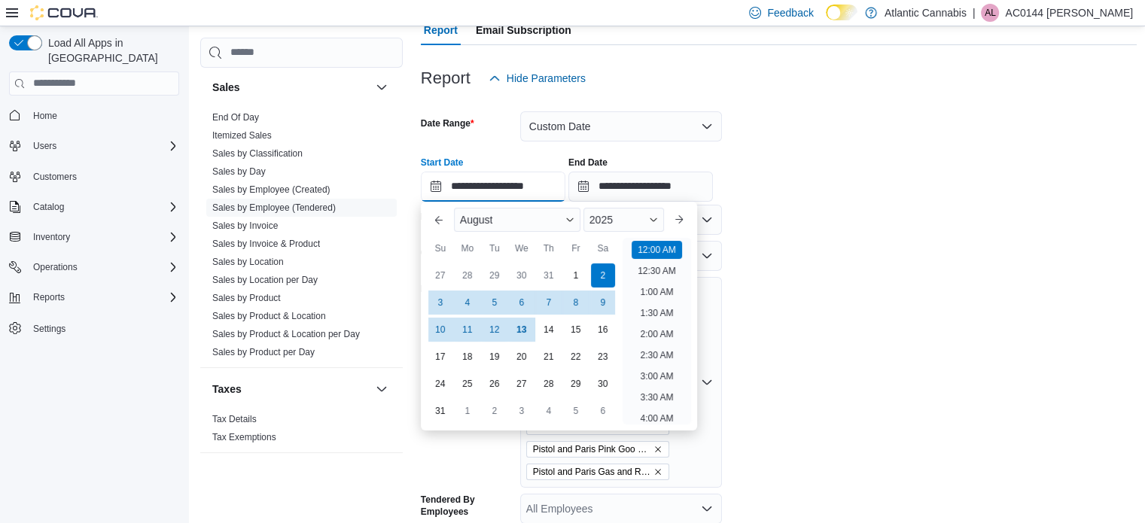
click at [437, 188] on input "**********" at bounding box center [493, 187] width 145 height 30
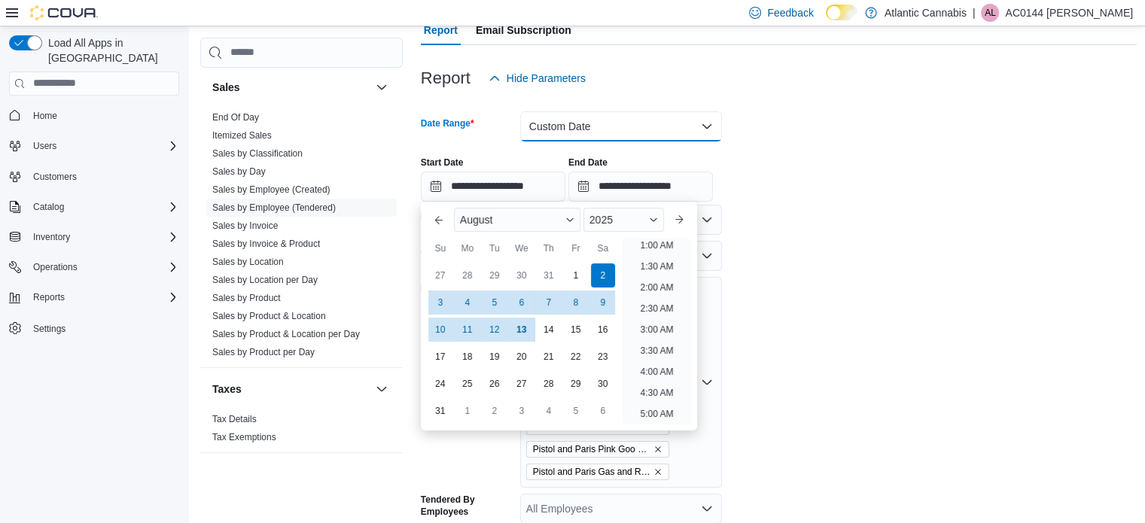
click at [709, 137] on button "Custom Date" at bounding box center [621, 126] width 202 height 30
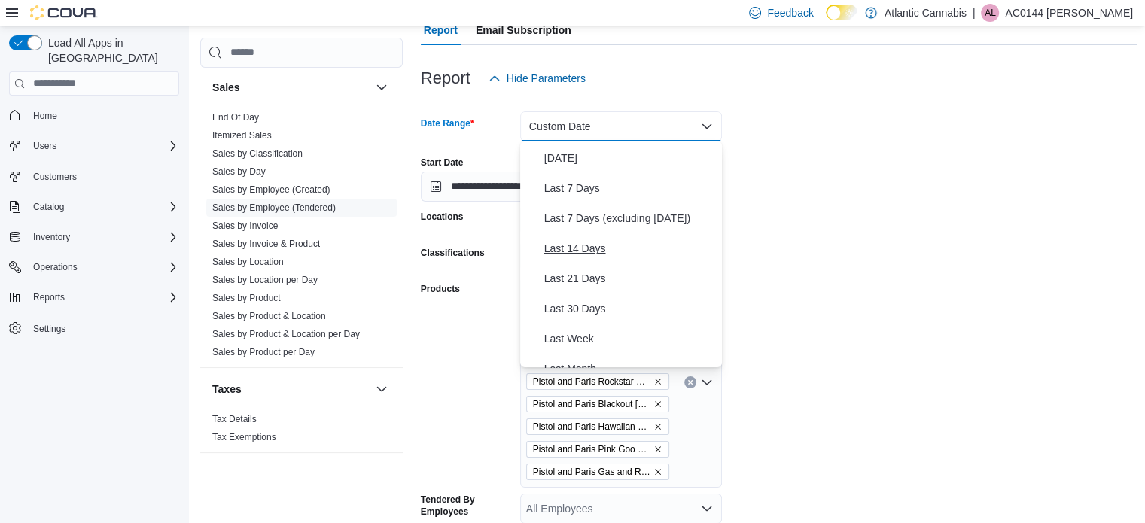
scroll to position [75, 0]
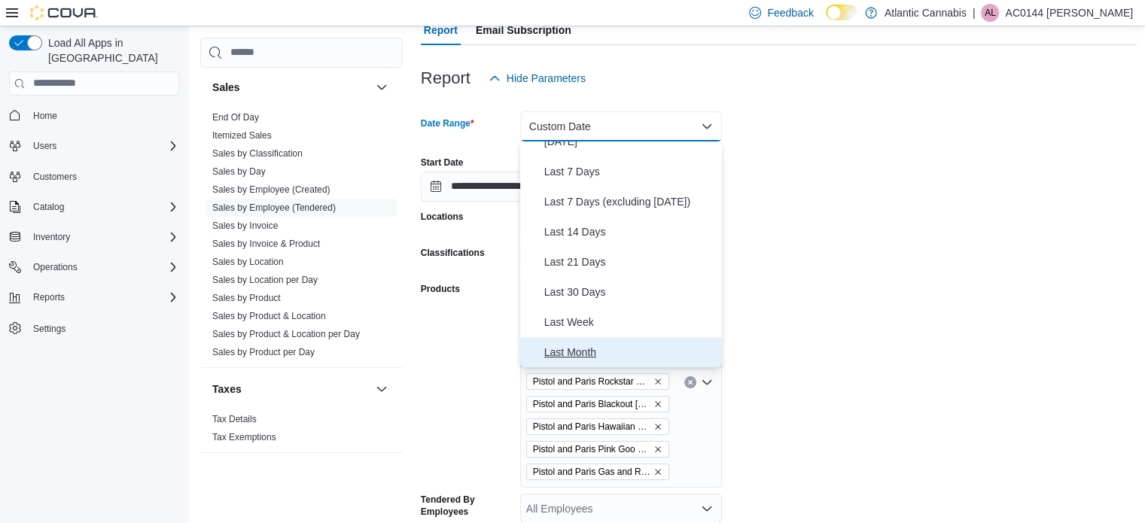
click at [605, 352] on span "Last Month" at bounding box center [630, 352] width 172 height 18
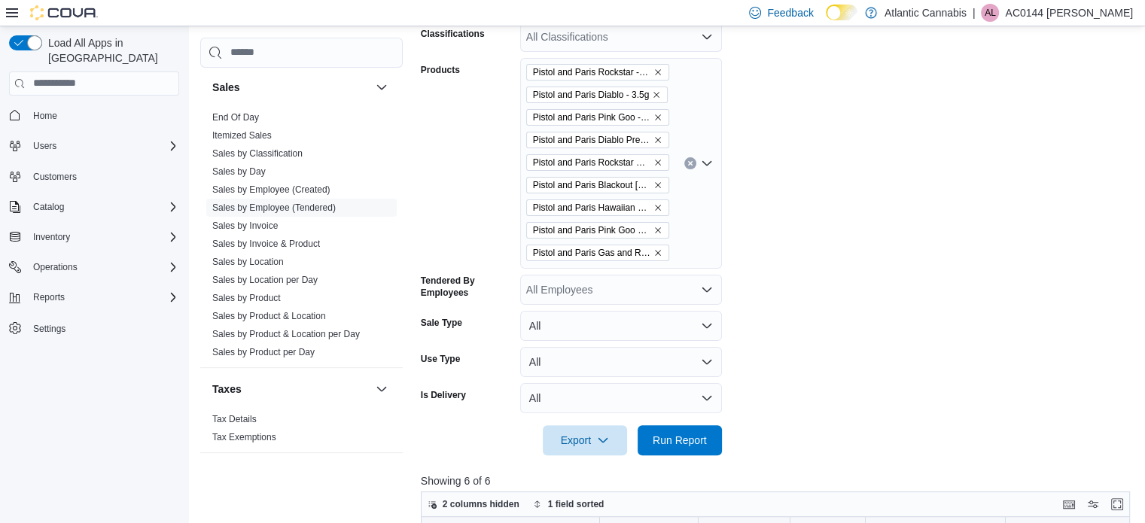
scroll to position [374, 0]
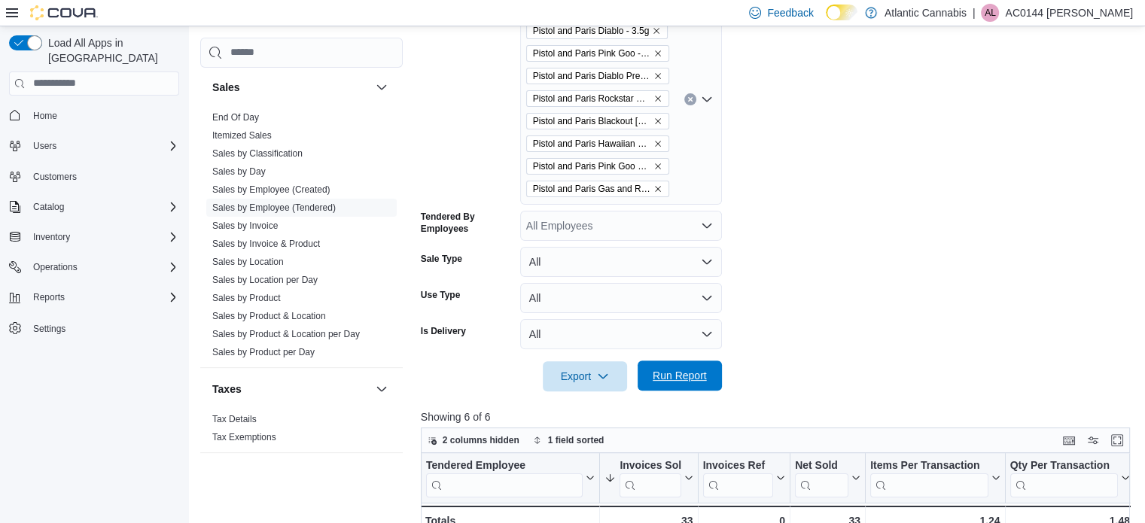
click at [679, 378] on span "Run Report" at bounding box center [680, 375] width 54 height 15
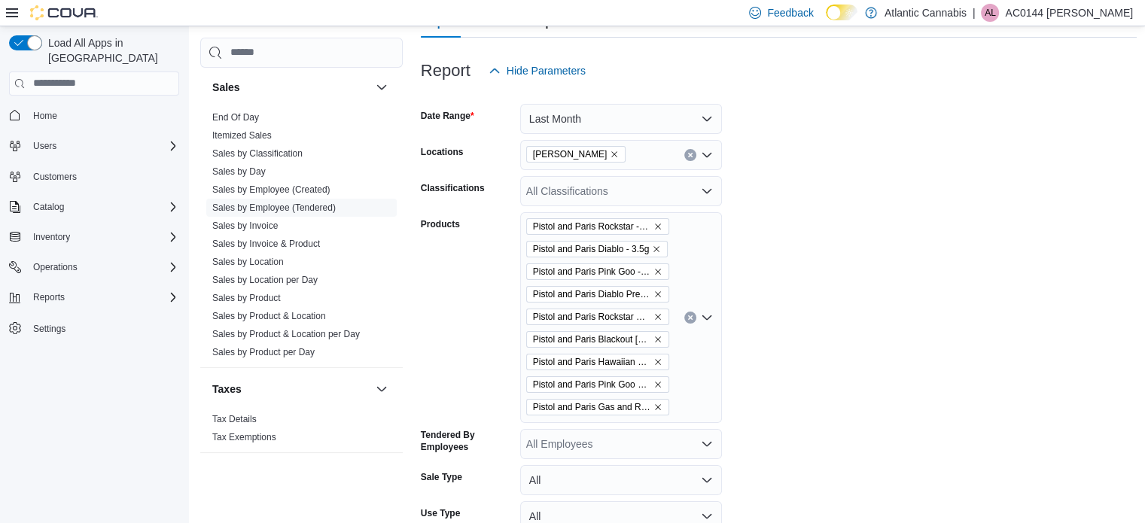
scroll to position [148, 0]
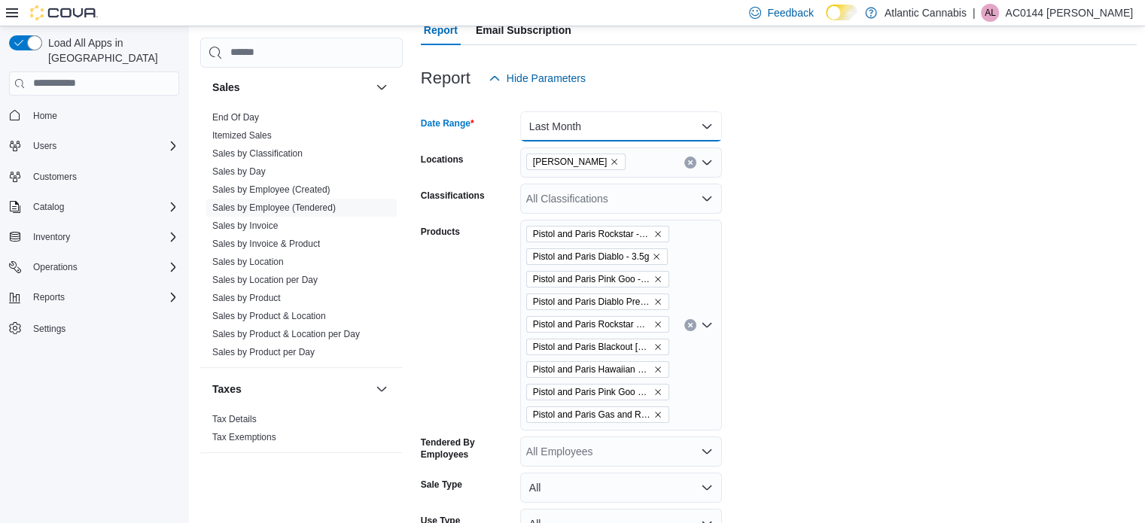
click at [705, 135] on button "Last Month" at bounding box center [621, 126] width 202 height 30
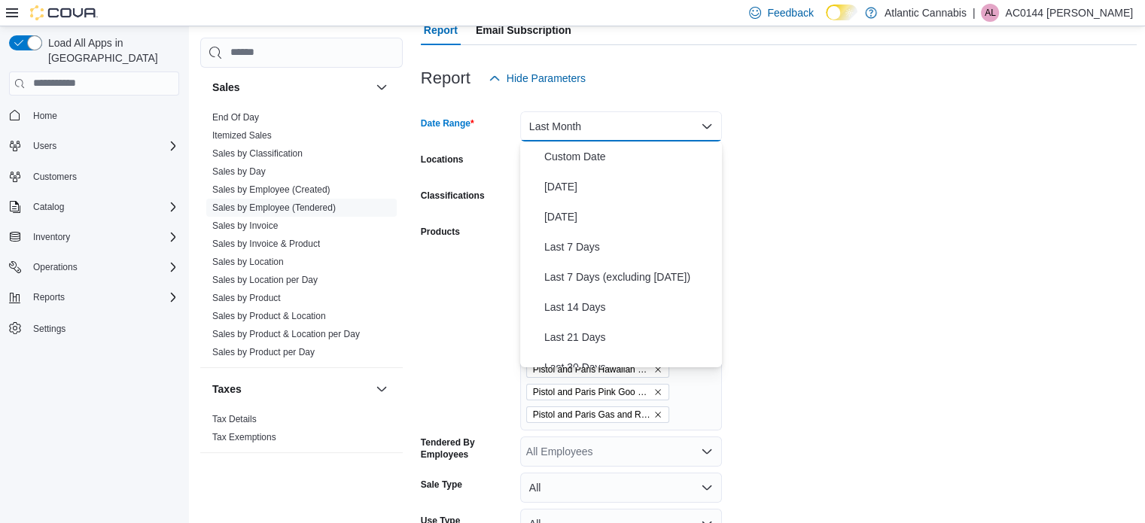
scroll to position [173, 0]
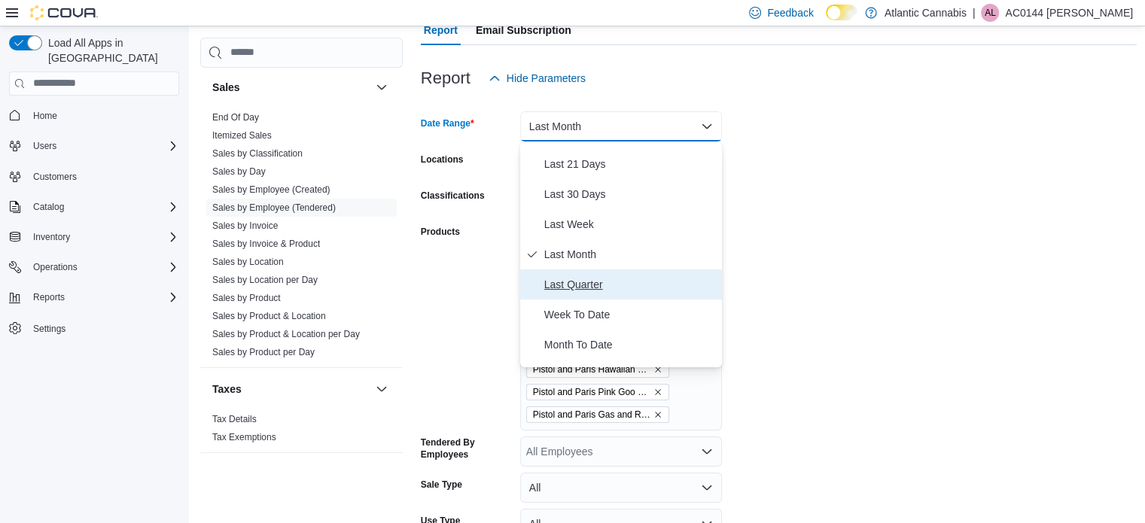
click at [611, 291] on span "Last Quarter" at bounding box center [630, 285] width 172 height 18
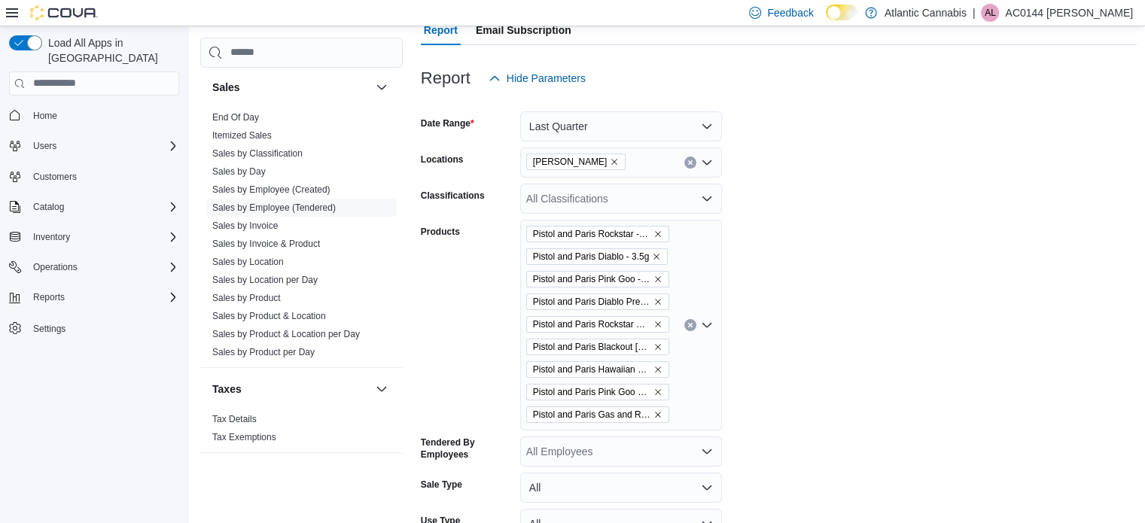
click at [812, 306] on form "Date Range Last Quarter Locations Bay Roberts Classifications All Classificatio…" at bounding box center [779, 355] width 717 height 524
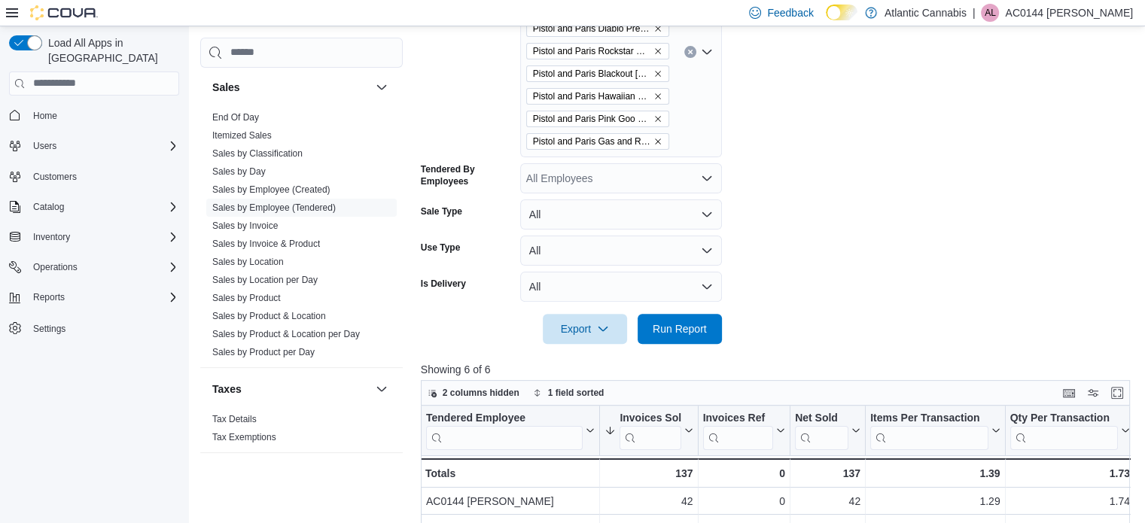
scroll to position [449, 0]
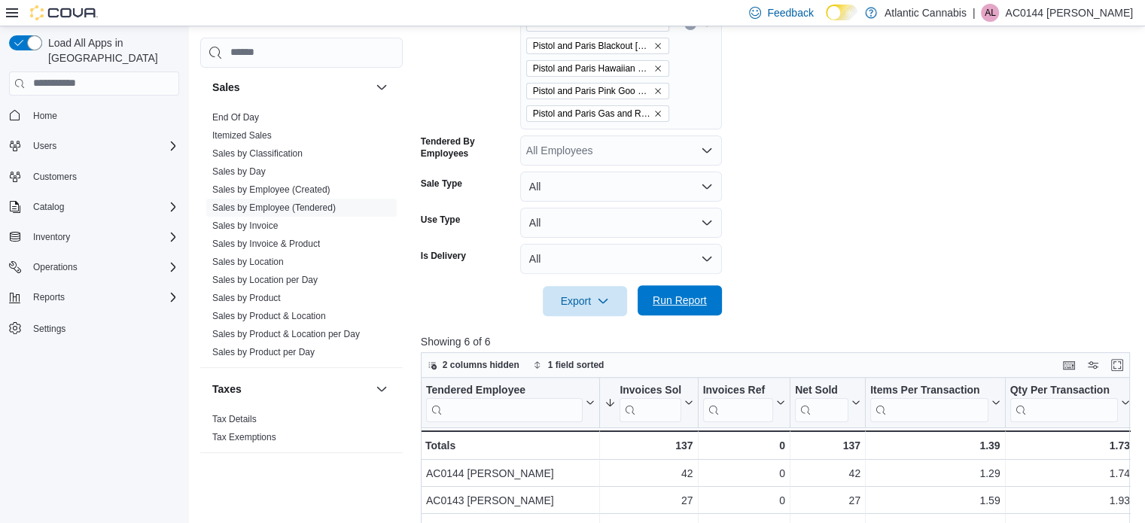
click at [705, 299] on span "Run Report" at bounding box center [680, 300] width 54 height 15
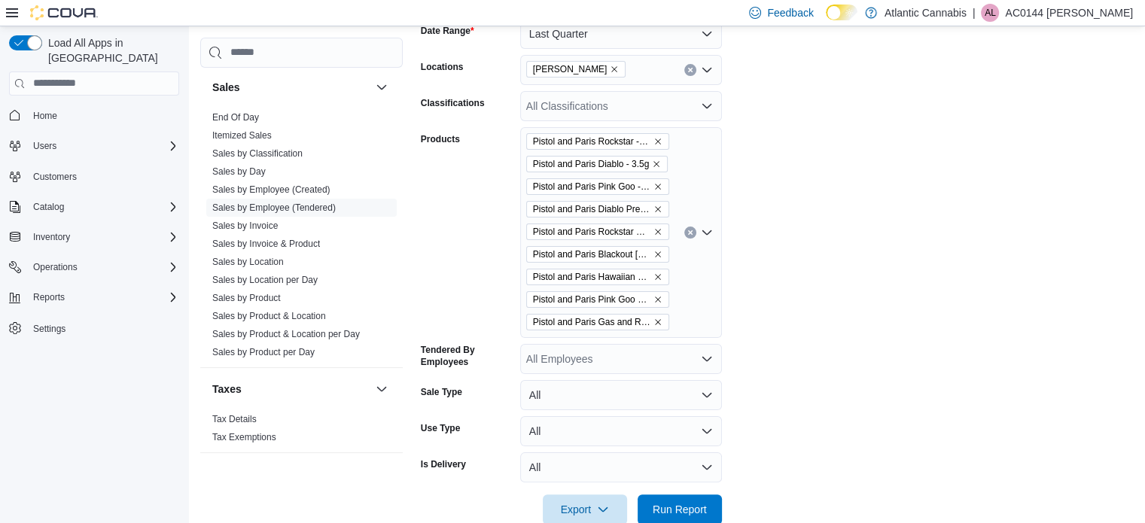
scroll to position [148, 0]
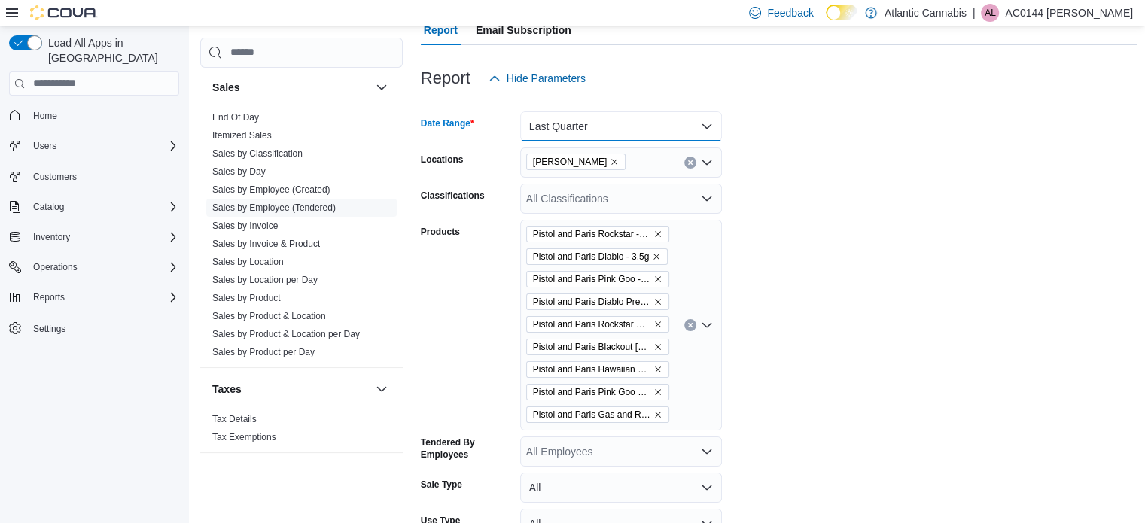
click at [668, 126] on button "Last Quarter" at bounding box center [621, 126] width 202 height 30
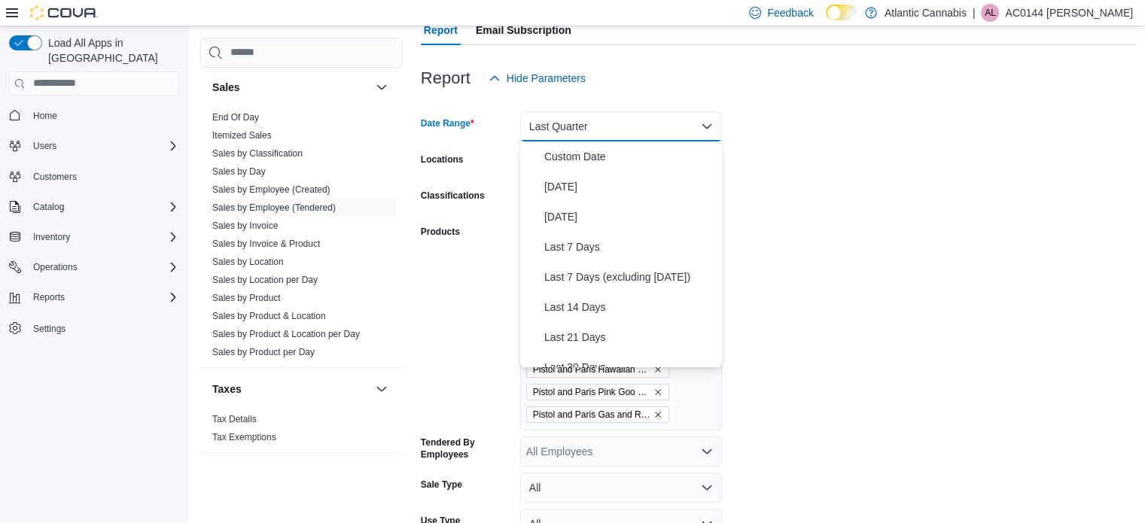
scroll to position [203, 0]
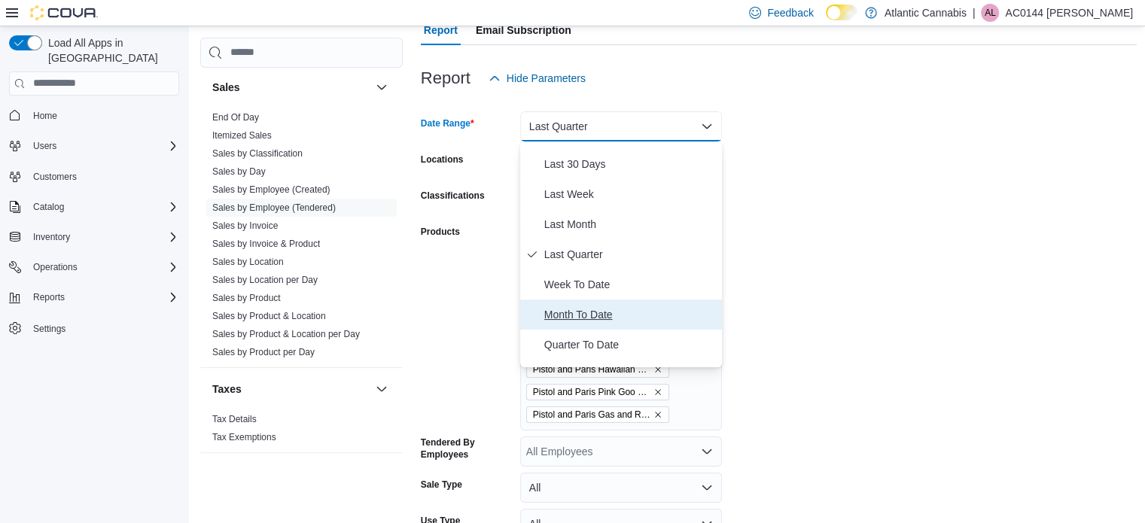
click at [641, 320] on span "Month To Date" at bounding box center [630, 315] width 172 height 18
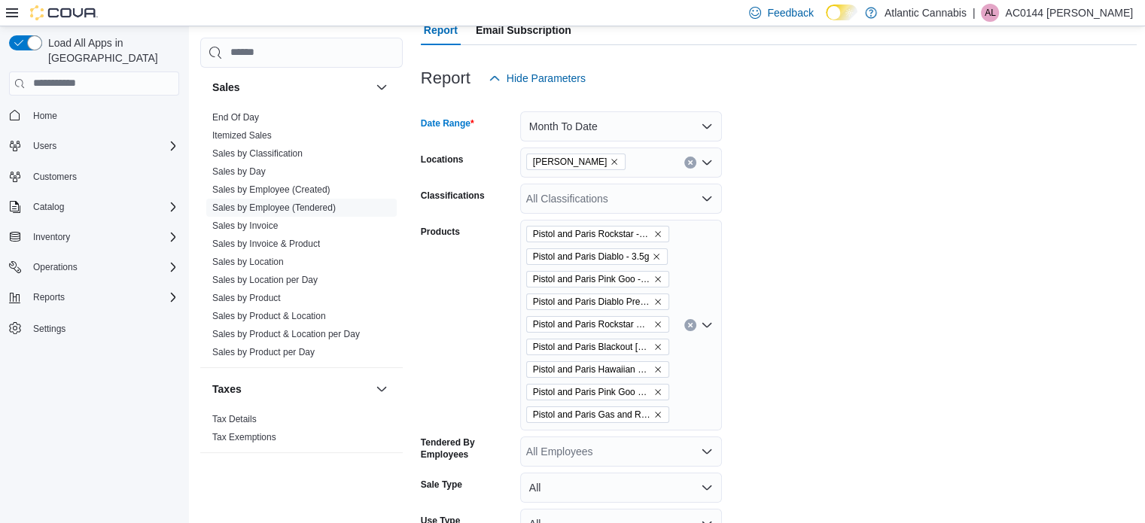
click at [943, 309] on form "Date Range Month To Date Locations Bay Roberts Classifications All Classificati…" at bounding box center [779, 355] width 717 height 524
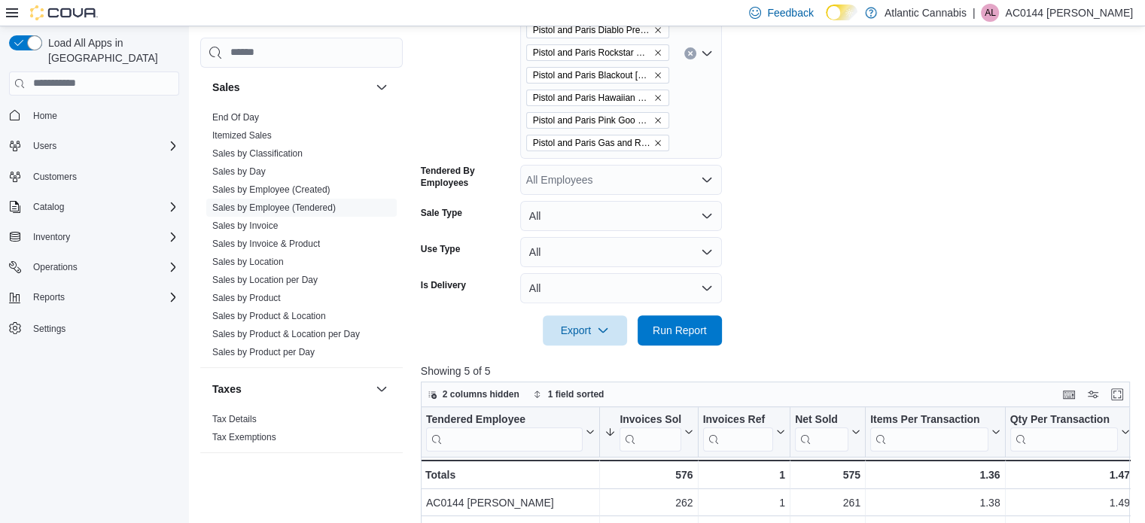
scroll to position [449, 0]
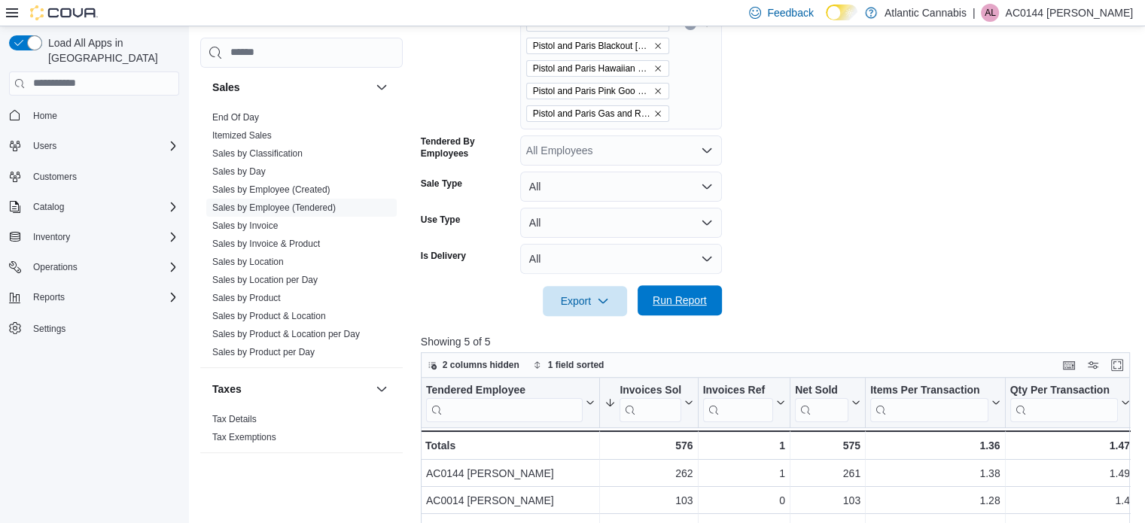
click at [687, 291] on span "Run Report" at bounding box center [680, 300] width 66 height 30
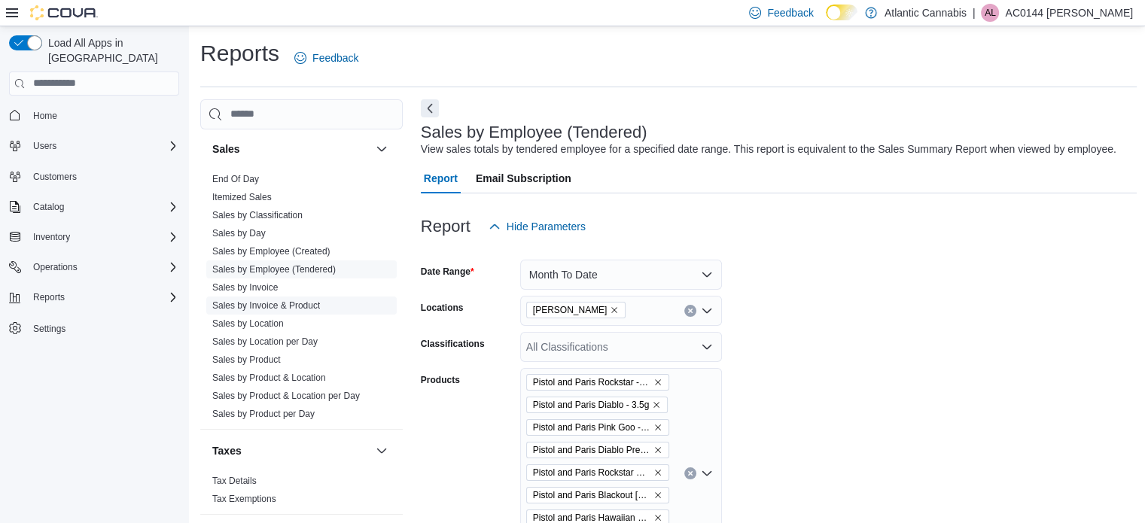
scroll to position [985, 0]
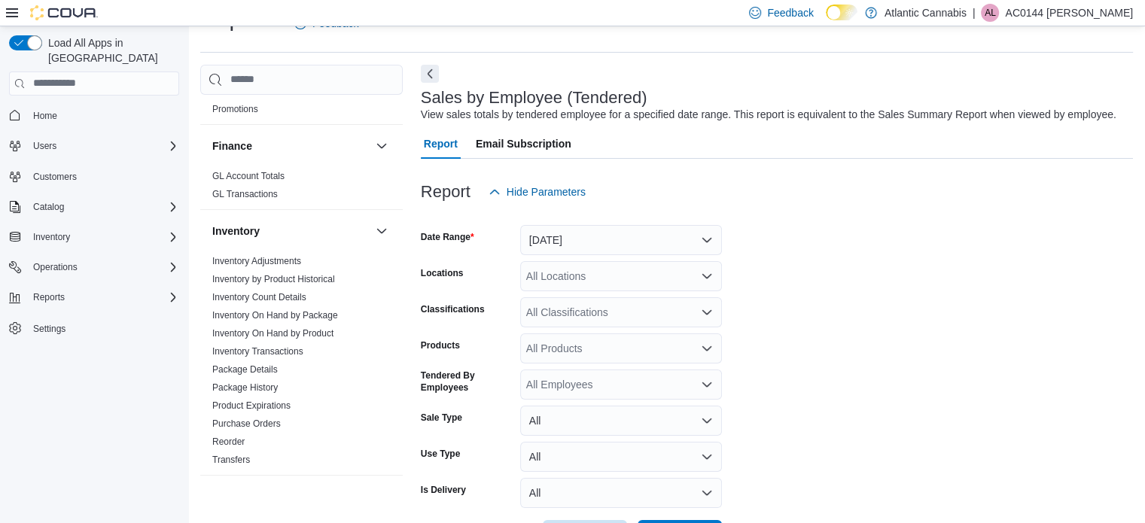
scroll to position [376, 0]
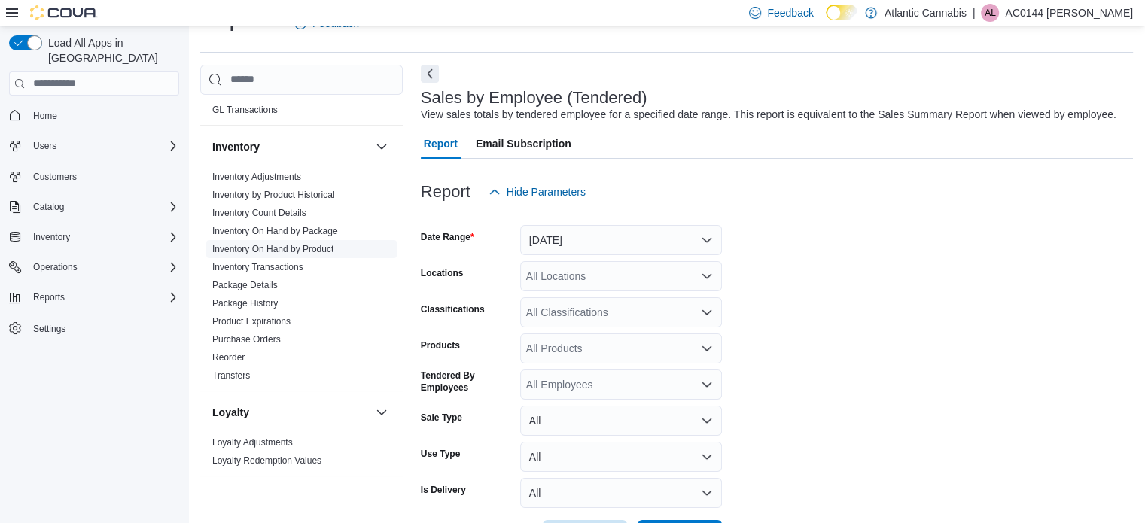
click at [312, 249] on link "Inventory On Hand by Product" at bounding box center [272, 249] width 121 height 11
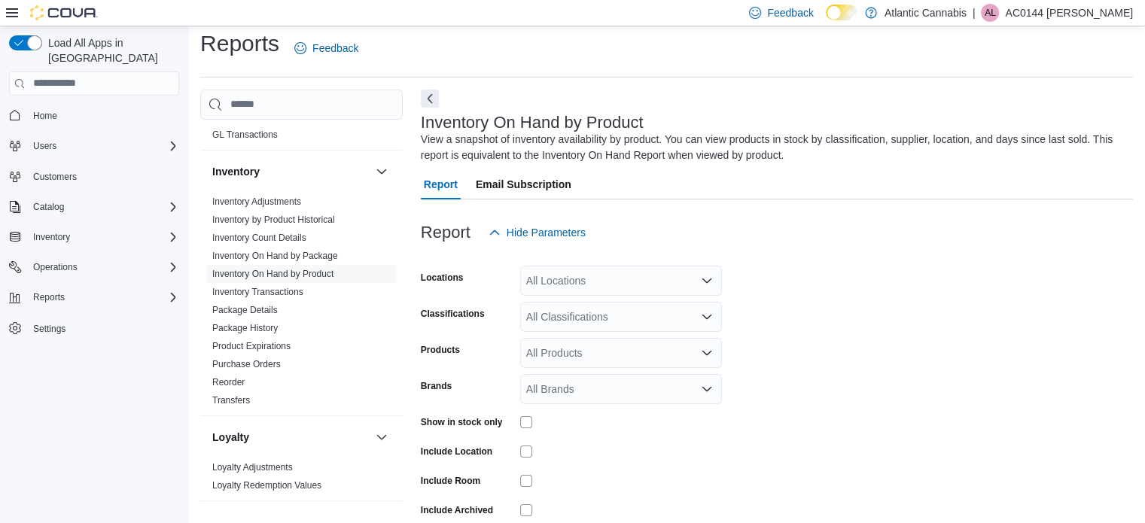
scroll to position [50, 0]
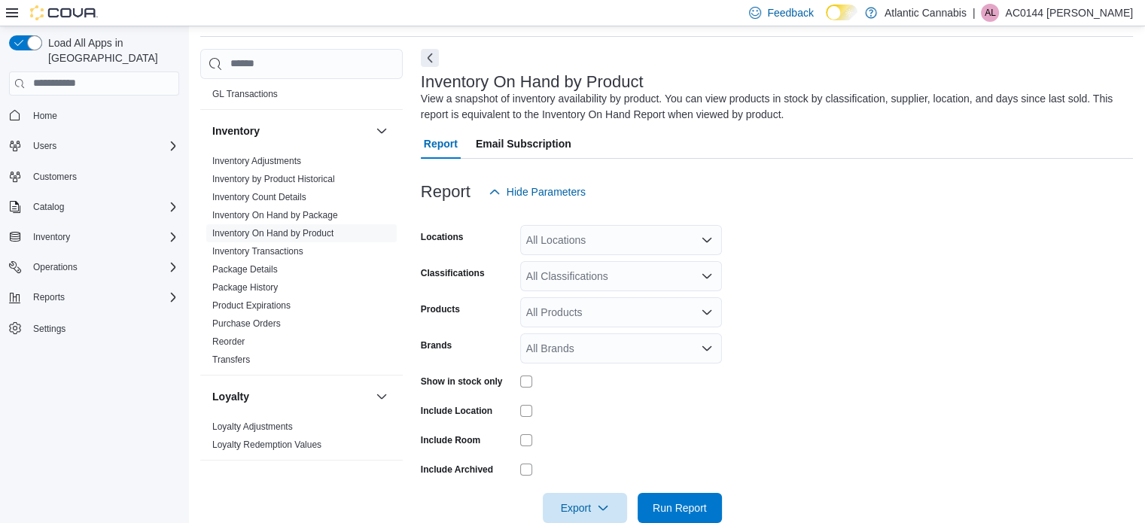
click at [587, 252] on div "All Locations" at bounding box center [621, 240] width 202 height 30
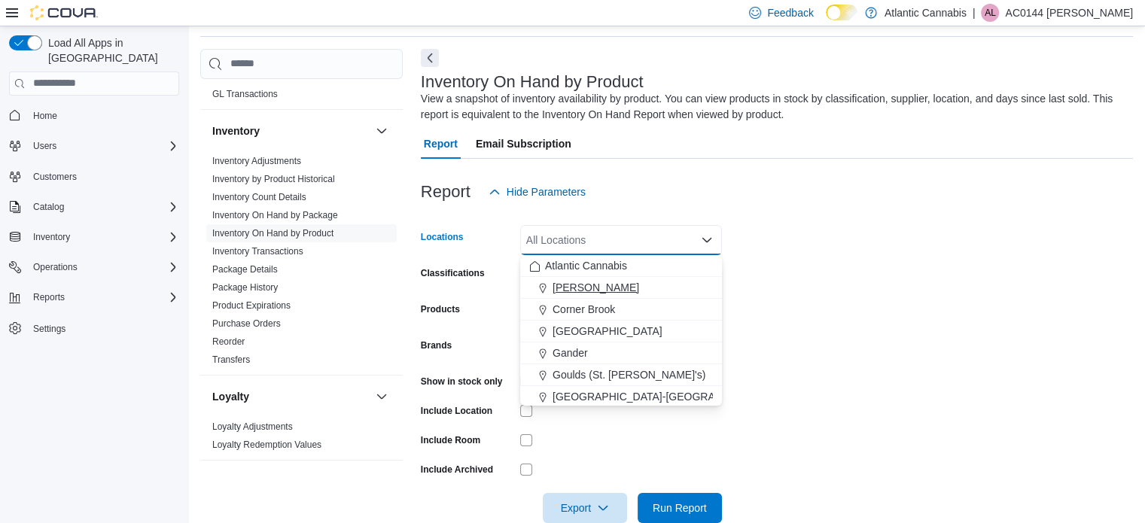
click at [585, 282] on span "[PERSON_NAME]" at bounding box center [596, 287] width 87 height 15
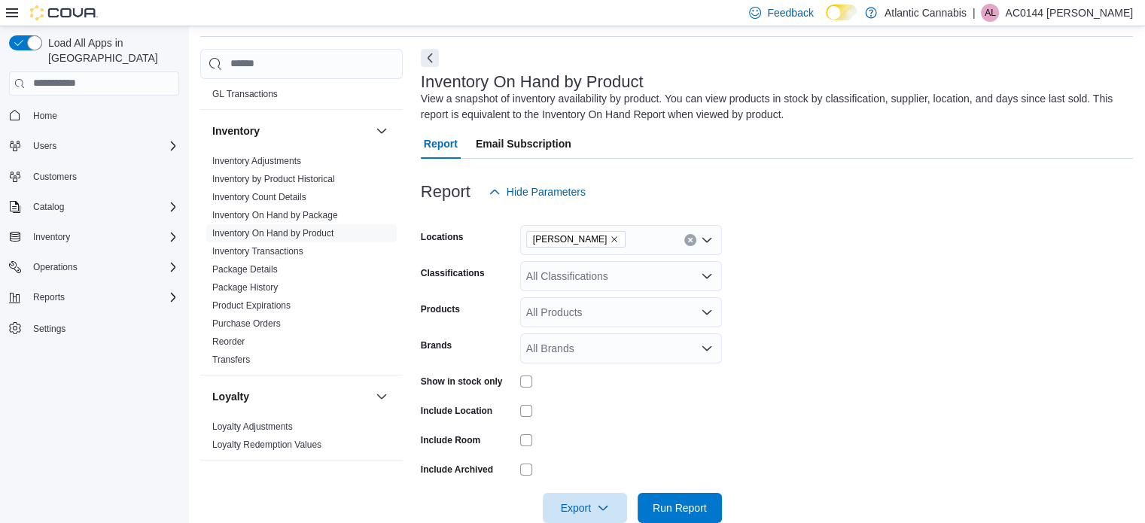
click at [801, 278] on form "Locations Bay [PERSON_NAME] Classifications All Classifications Products All Pr…" at bounding box center [777, 365] width 712 height 316
click at [632, 308] on div "All Products" at bounding box center [621, 312] width 202 height 30
click at [654, 276] on div "All Classifications" at bounding box center [621, 276] width 202 height 30
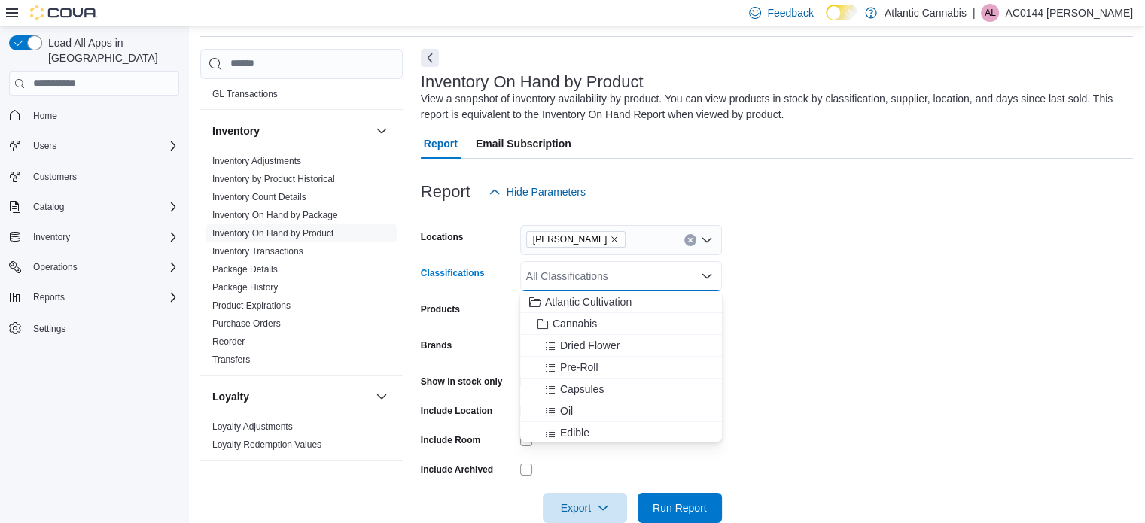
click at [576, 367] on span "Pre-Roll" at bounding box center [579, 367] width 38 height 15
click at [788, 327] on form "Locations Bay [PERSON_NAME] Classifications Pre-Roll Combo box. Selected. Pre-R…" at bounding box center [777, 365] width 712 height 316
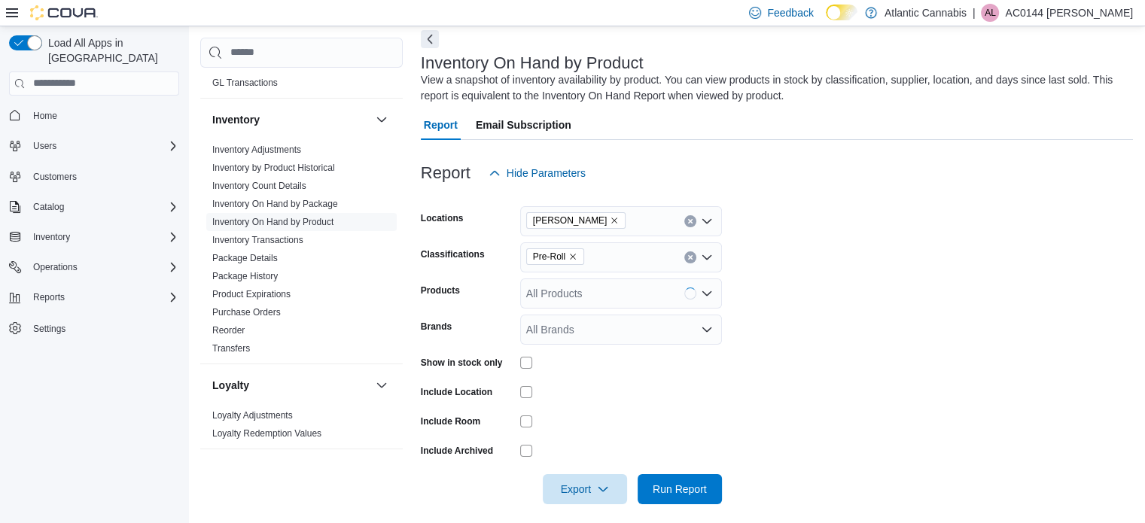
scroll to position [80, 0]
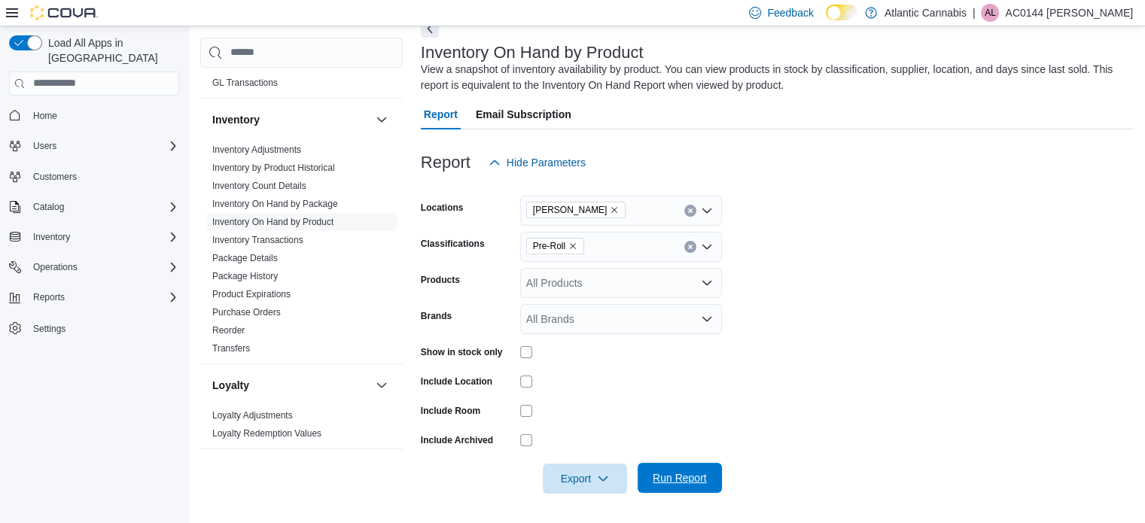
click at [693, 466] on span "Run Report" at bounding box center [680, 478] width 66 height 30
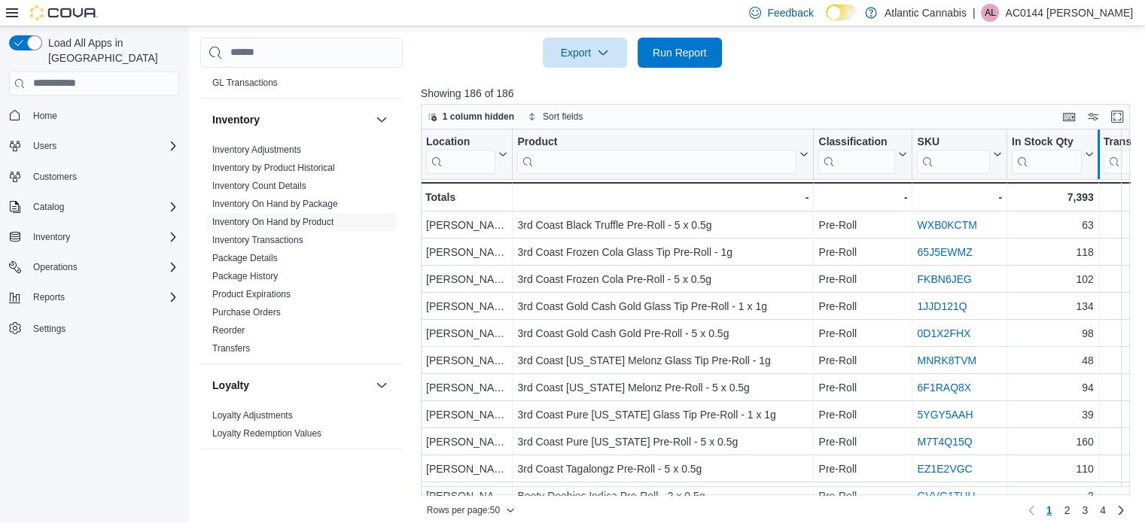
scroll to position [516, 0]
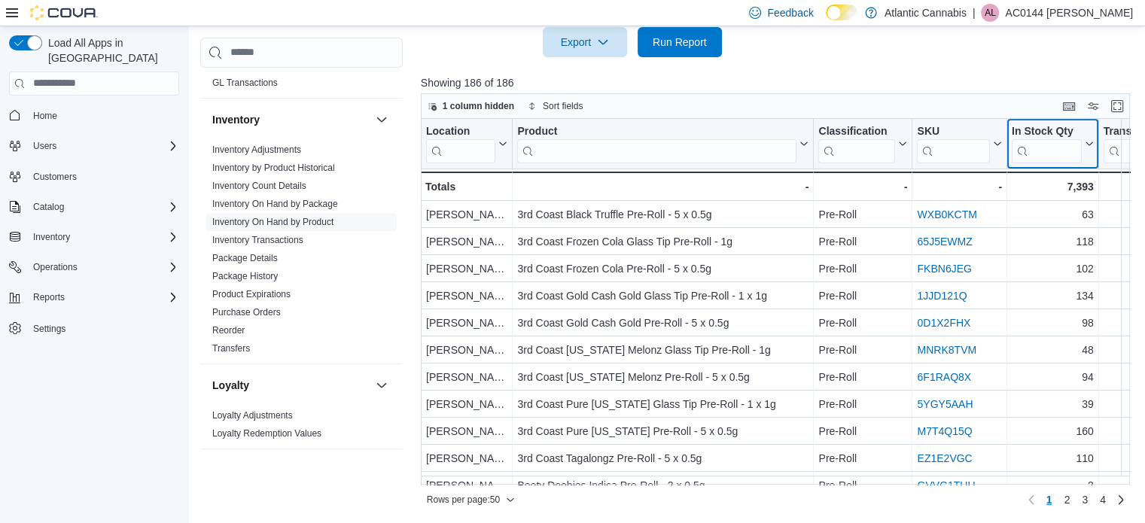
click at [1087, 141] on icon at bounding box center [1087, 143] width 12 height 9
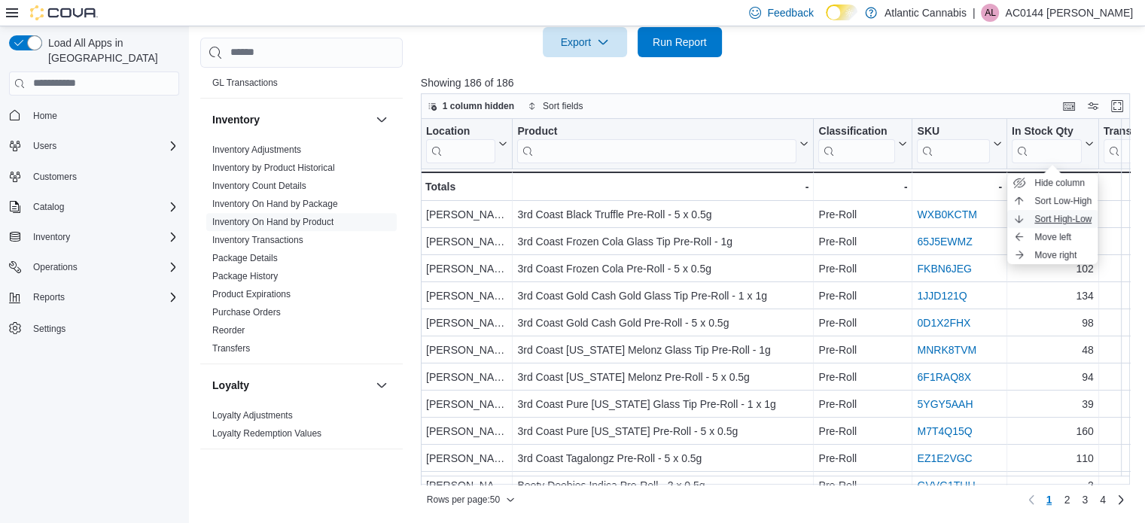
click at [1075, 225] on span "Sort High-Low" at bounding box center [1062, 219] width 57 height 12
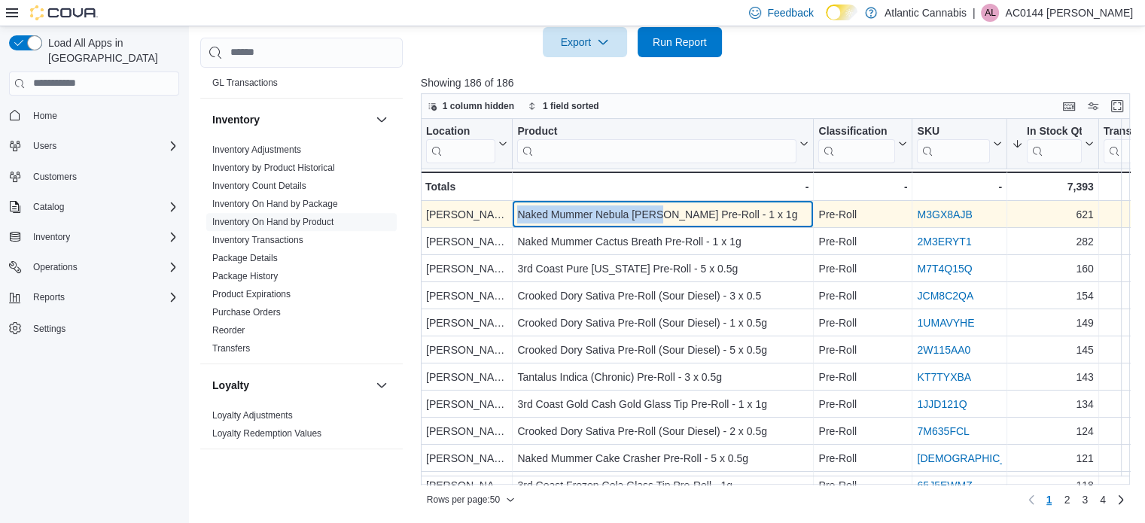
drag, startPoint x: 518, startPoint y: 214, endPoint x: 658, endPoint y: 214, distance: 140.0
click at [658, 214] on div "Naked Mummer Nebula [PERSON_NAME] Pre-Roll - 1 x 1g" at bounding box center [662, 215] width 291 height 18
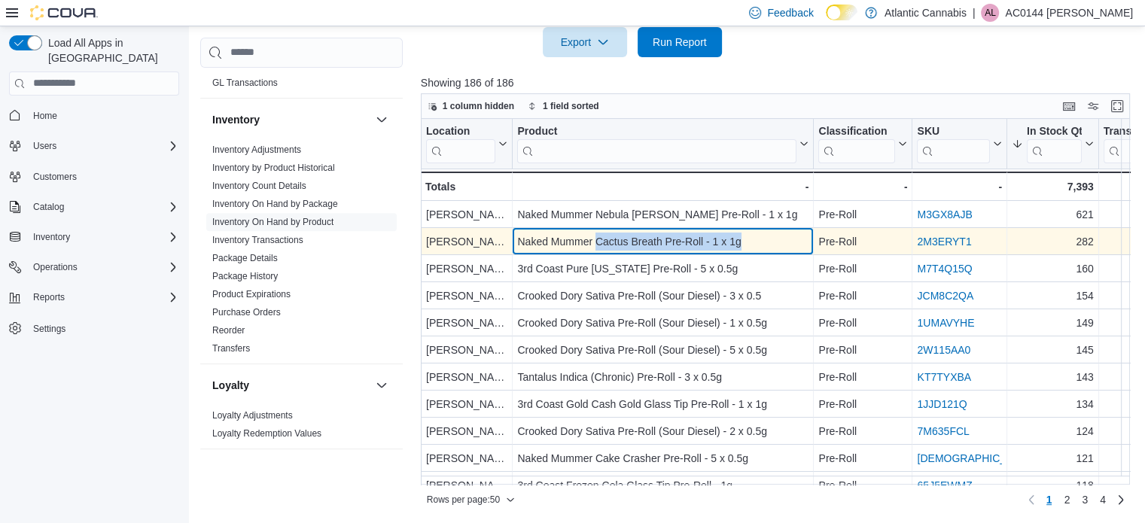
drag, startPoint x: 595, startPoint y: 240, endPoint x: 741, endPoint y: 242, distance: 146.1
click at [741, 242] on div "Naked Mummer Cactus Breath Pre-Roll - 1 x 1g" at bounding box center [662, 242] width 291 height 18
copy div "Cactus Breath Pre-Roll - 1 x 1g"
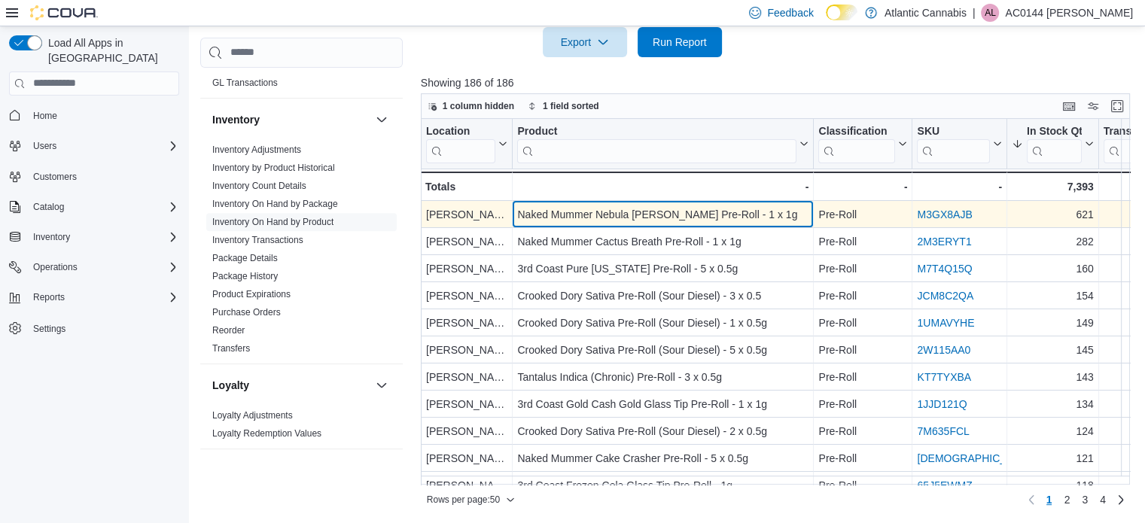
click at [644, 215] on div "Naked Mummer Nebula [PERSON_NAME] Pre-Roll - 1 x 1g" at bounding box center [662, 215] width 291 height 18
click at [598, 213] on div "Naked Mummer Nebula [PERSON_NAME] Pre-Roll - 1 x 1g" at bounding box center [662, 215] width 291 height 18
drag, startPoint x: 596, startPoint y: 213, endPoint x: 656, endPoint y: 212, distance: 61.0
click at [656, 212] on div "Naked Mummer Nebula [PERSON_NAME] Pre-Roll - 1 x 1g" at bounding box center [662, 215] width 291 height 18
copy div "Nebula [PERSON_NAME]"
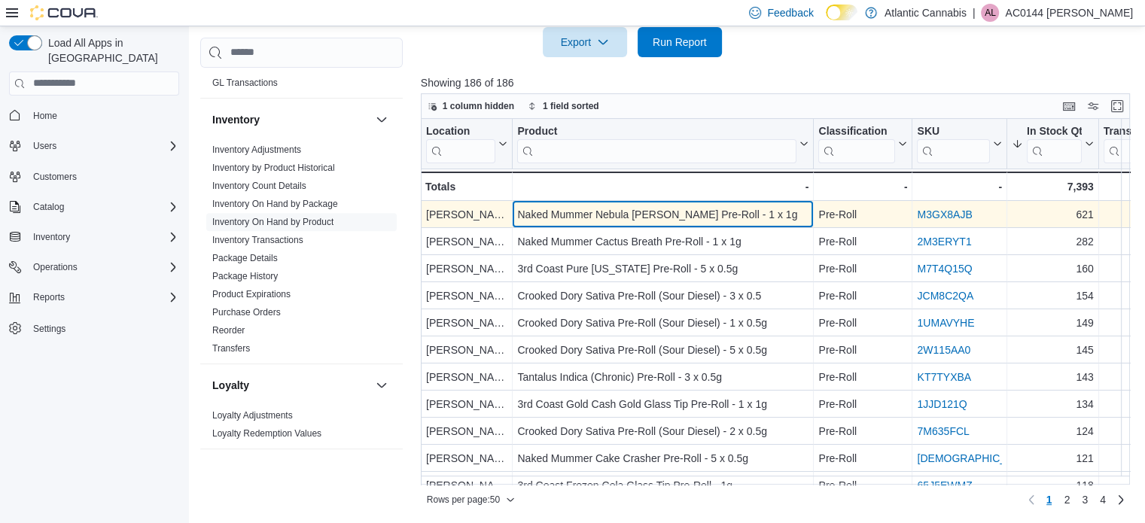
click at [693, 221] on div "Naked Mummer Nebula [PERSON_NAME] Pre-Roll - 1 x 1g" at bounding box center [662, 215] width 291 height 18
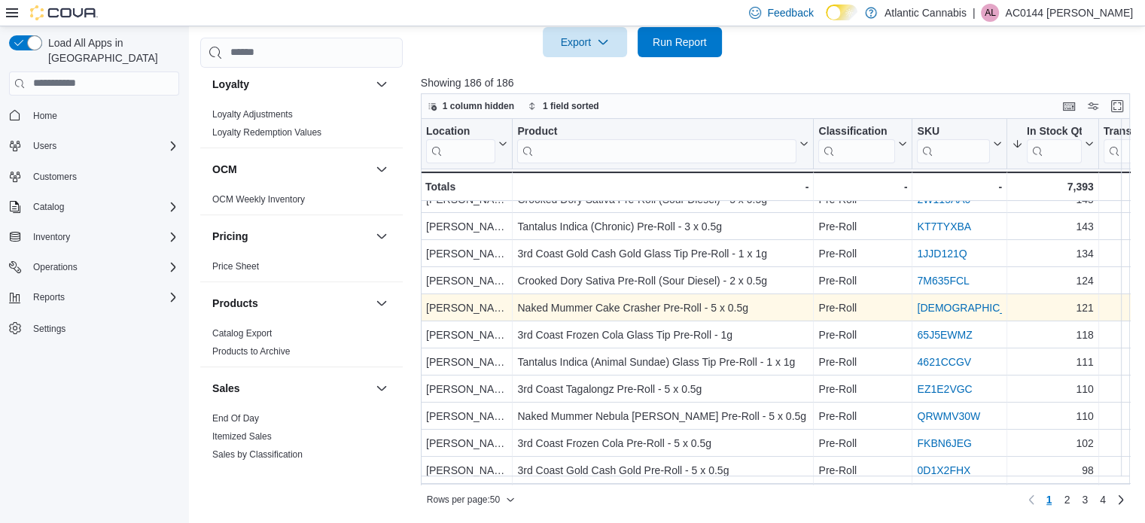
scroll to position [0, 0]
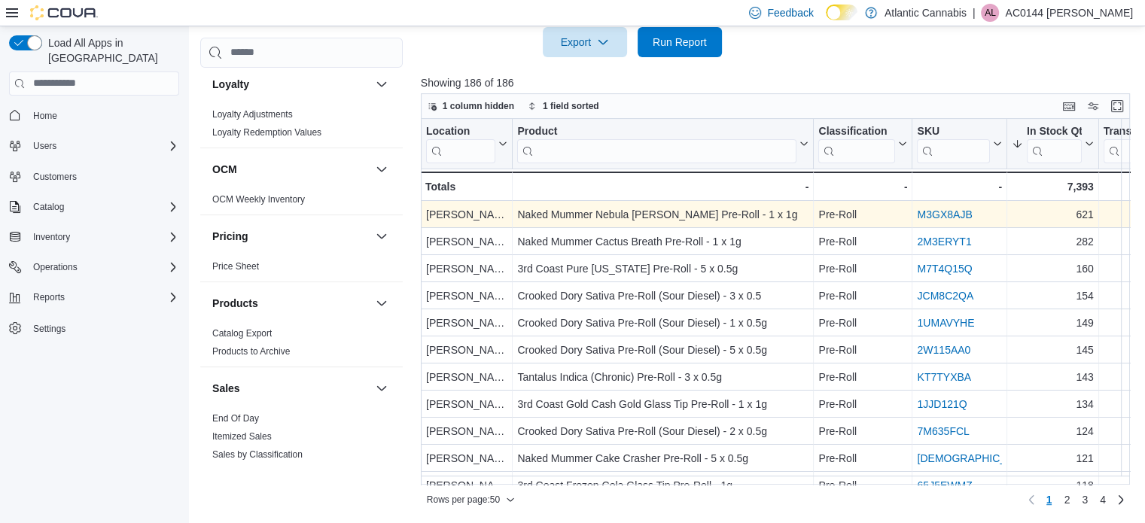
click at [617, 210] on div "Naked Mummer Nebula [PERSON_NAME] Pre-Roll - 1 x 1g" at bounding box center [662, 215] width 291 height 18
copy div "Nebula"
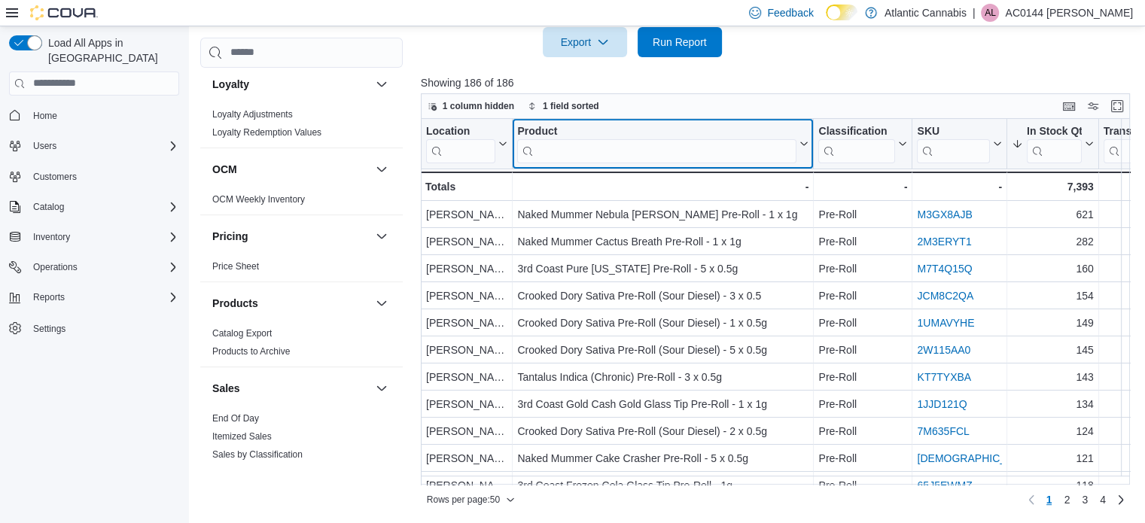
click at [632, 142] on input "search" at bounding box center [656, 151] width 279 height 24
paste input "******"
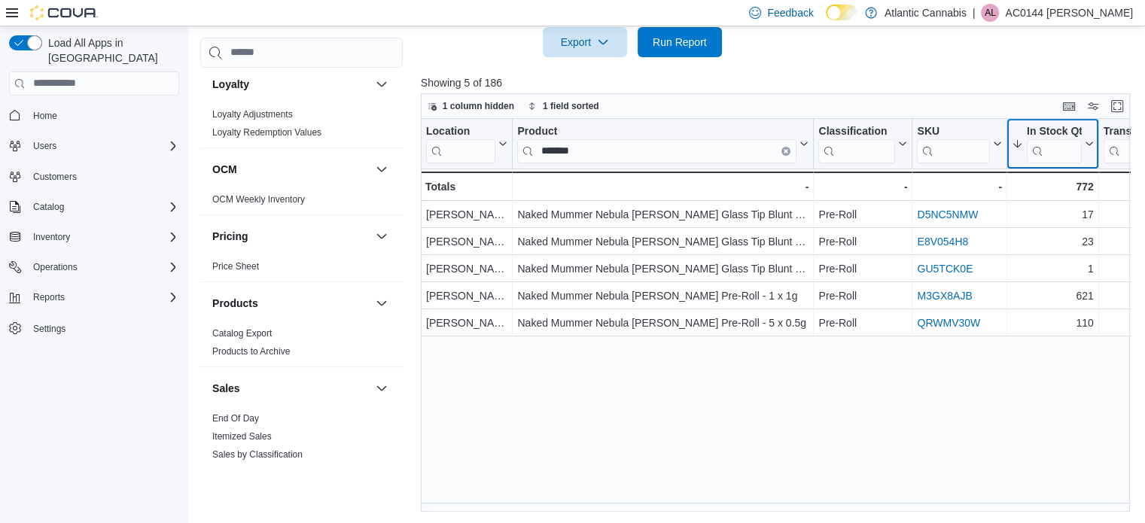
click at [1089, 139] on icon at bounding box center [1087, 143] width 12 height 9
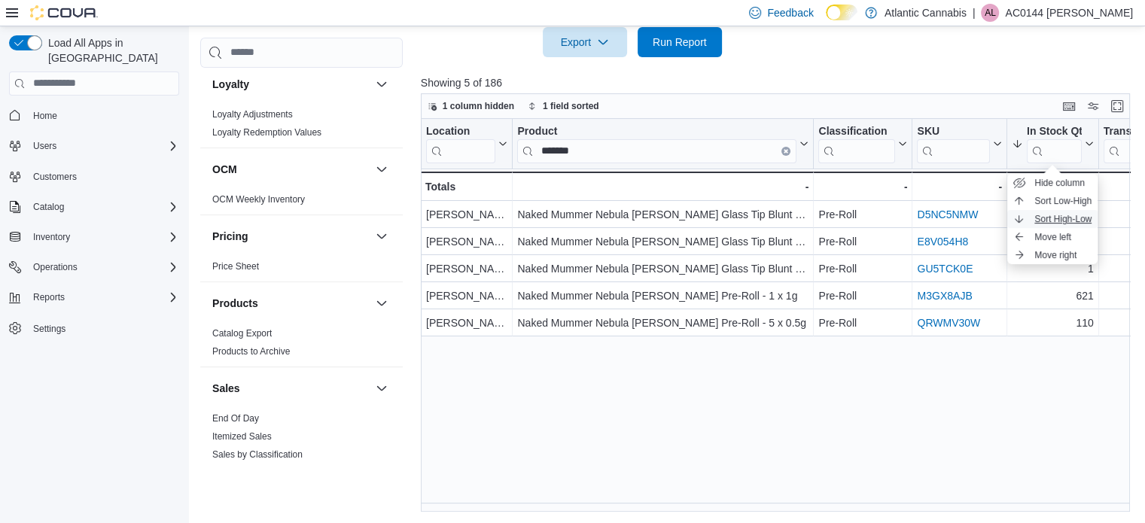
click at [1062, 219] on span "Sort High-Low" at bounding box center [1062, 219] width 57 height 12
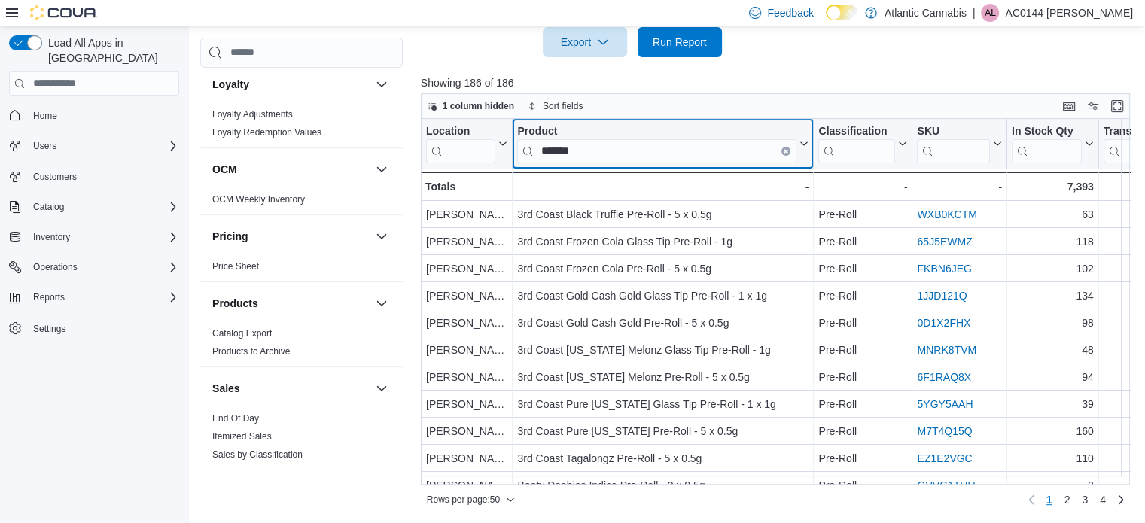
click at [653, 150] on input "******" at bounding box center [656, 151] width 279 height 24
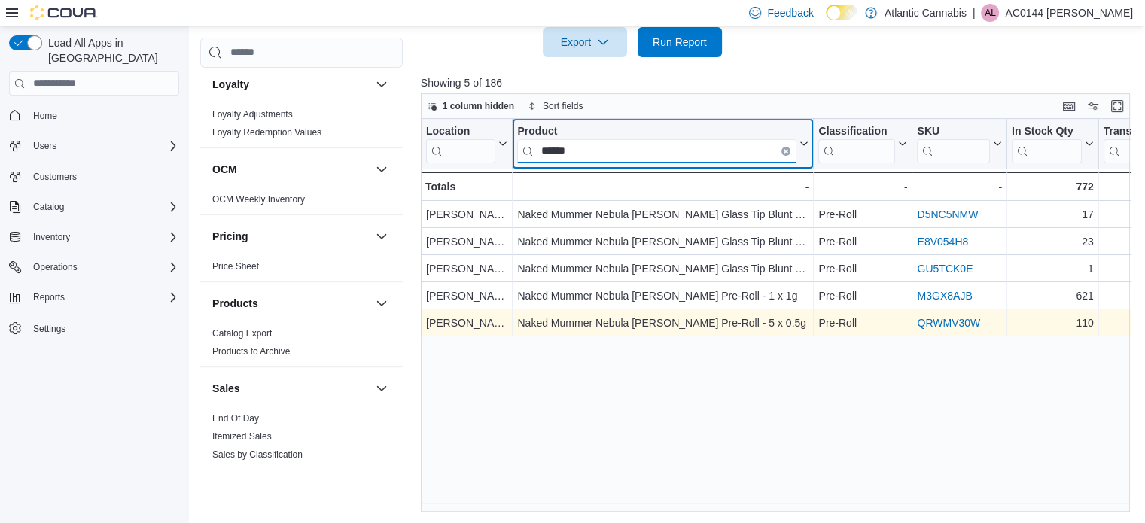
type input "******"
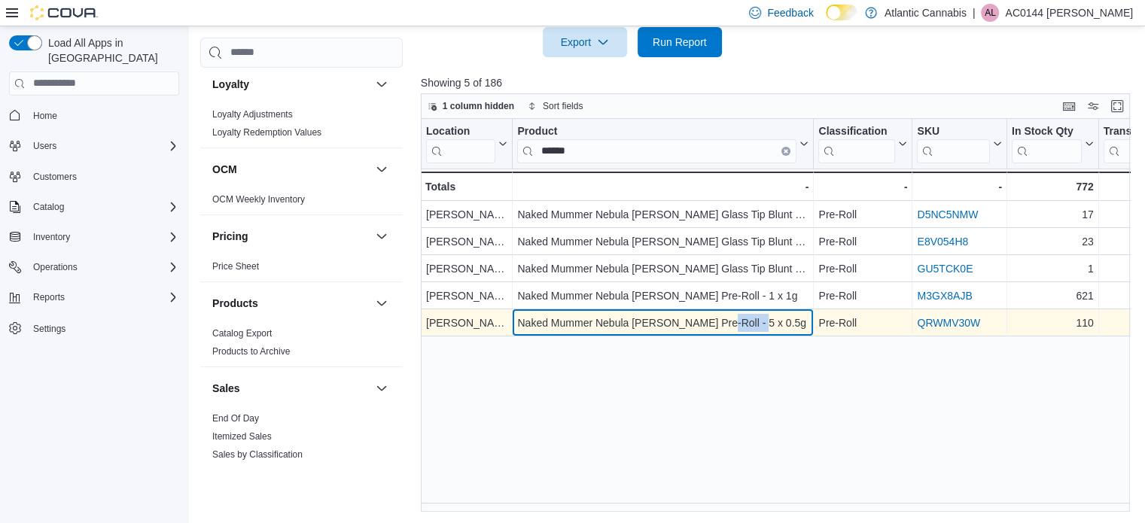
drag, startPoint x: 711, startPoint y: 322, endPoint x: 747, endPoint y: 321, distance: 36.2
click at [747, 321] on div "Naked Mummer Nebula [PERSON_NAME] Pre-Roll - 5 x 0.5g" at bounding box center [662, 323] width 291 height 18
copy div "5 x 0.5g"
click at [632, 320] on div "Naked Mummer Nebula [PERSON_NAME] Pre-Roll - 5 x 0.5g" at bounding box center [662, 323] width 291 height 18
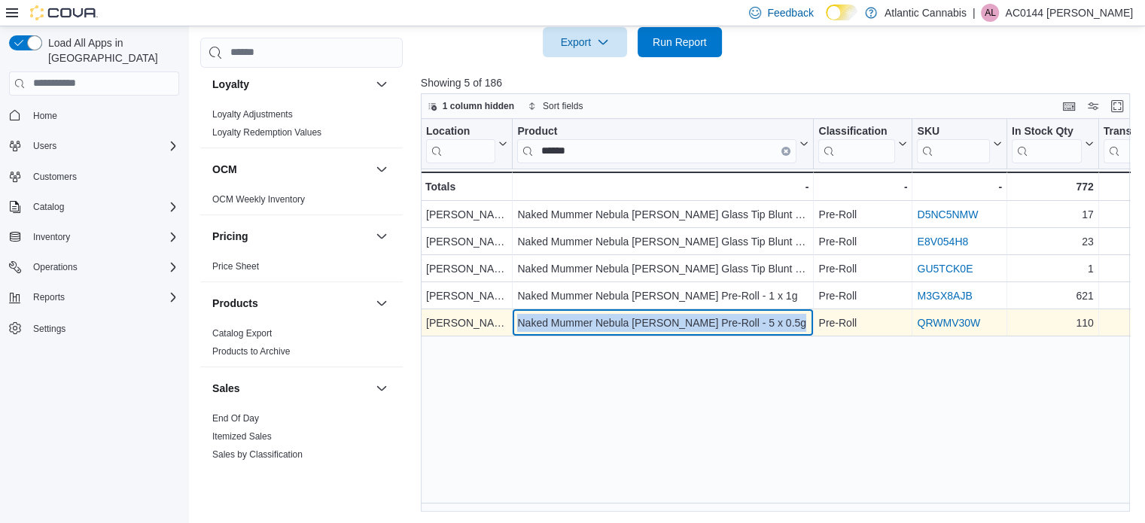
click at [632, 320] on div "Naked Mummer Nebula [PERSON_NAME] Pre-Roll - 5 x 0.5g" at bounding box center [662, 323] width 291 height 18
copy div "Naked Mummer Nebula [PERSON_NAME] Pre-Roll - 5 x 0.5g"
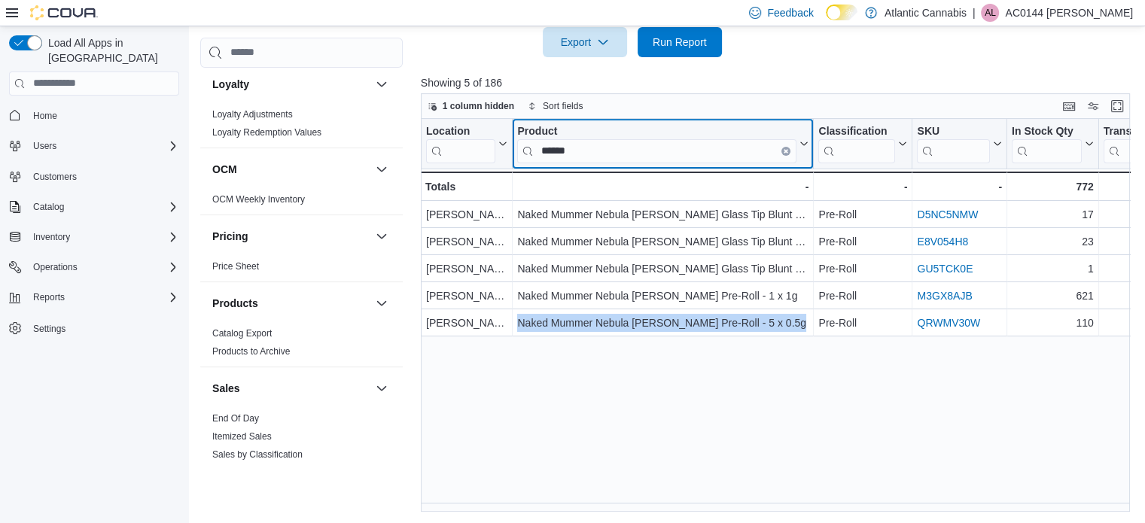
click at [783, 148] on button "Clear input" at bounding box center [785, 150] width 9 height 9
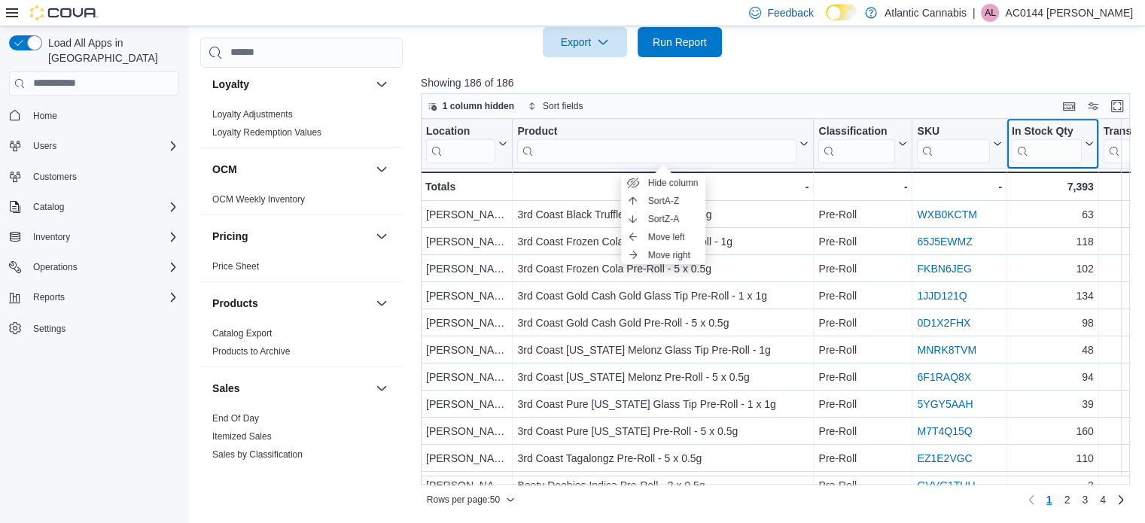
click at [1090, 139] on icon at bounding box center [1087, 143] width 12 height 9
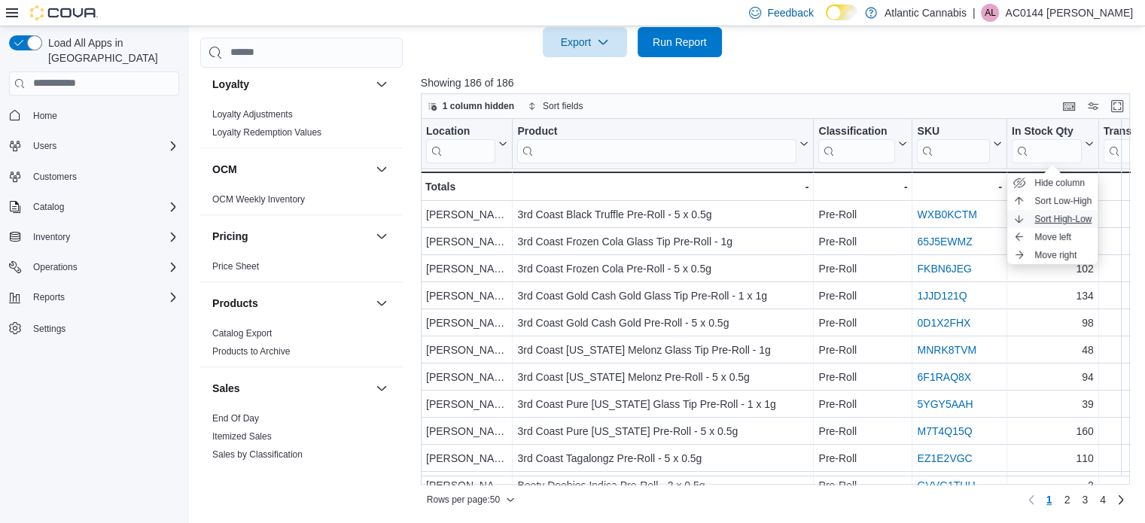
click at [1082, 223] on span "Sort High-Low" at bounding box center [1062, 219] width 57 height 12
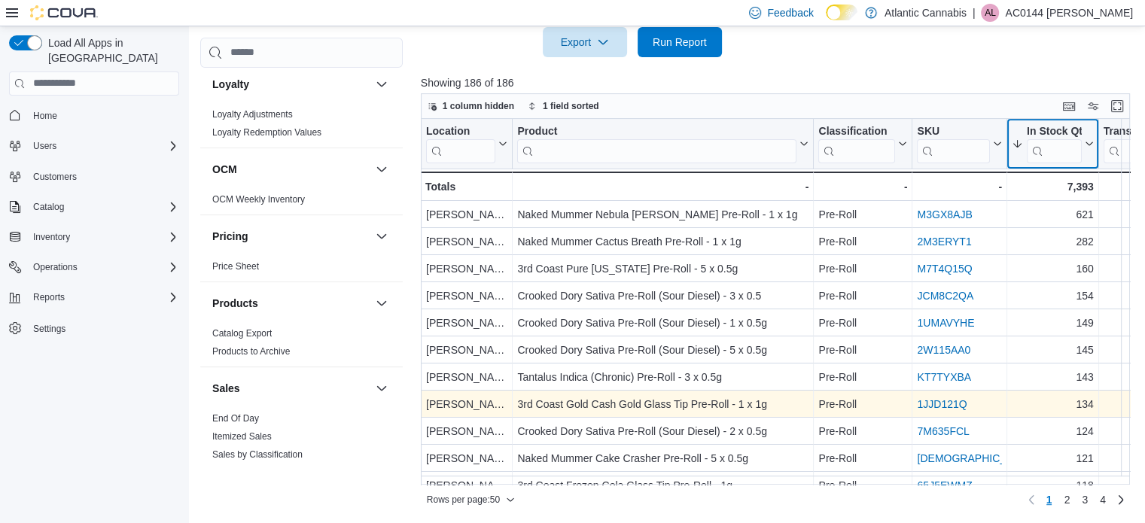
scroll to position [75, 0]
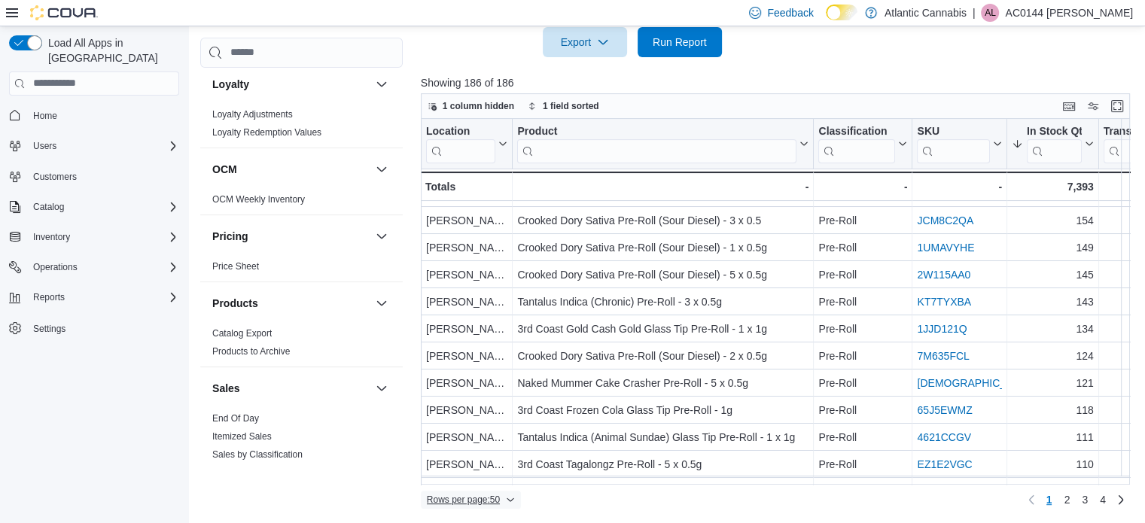
click at [509, 496] on icon "button" at bounding box center [510, 499] width 9 height 9
click at [477, 472] on span "100 rows" at bounding box center [490, 468] width 48 height 12
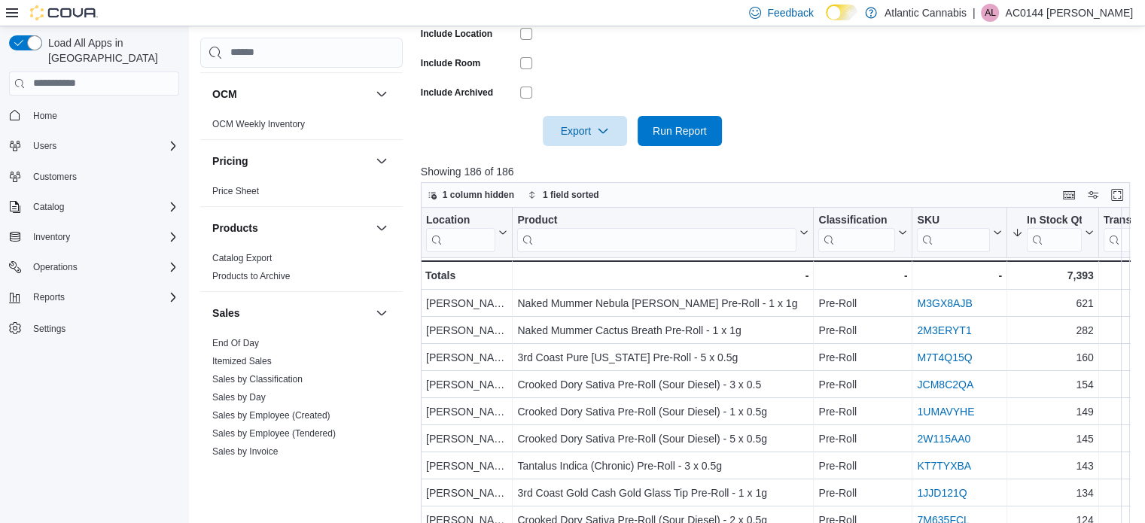
scroll to position [516, 0]
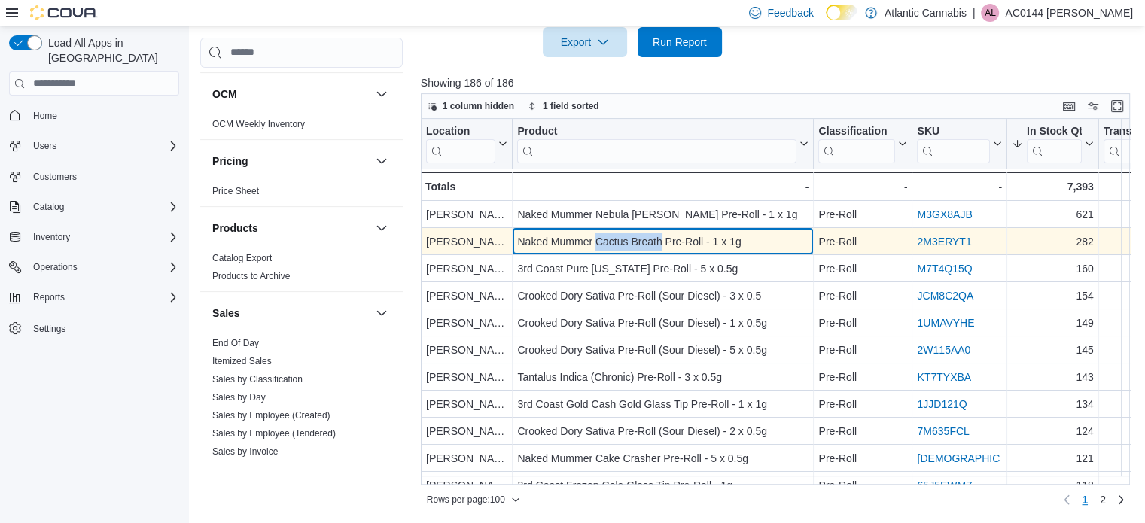
drag, startPoint x: 596, startPoint y: 237, endPoint x: 661, endPoint y: 241, distance: 64.9
click at [661, 241] on div "Naked Mummer Cactus Breath Pre-Roll - 1 x 1g" at bounding box center [662, 242] width 291 height 18
copy div "Cactus Breath"
